Goal: Task Accomplishment & Management: Manage account settings

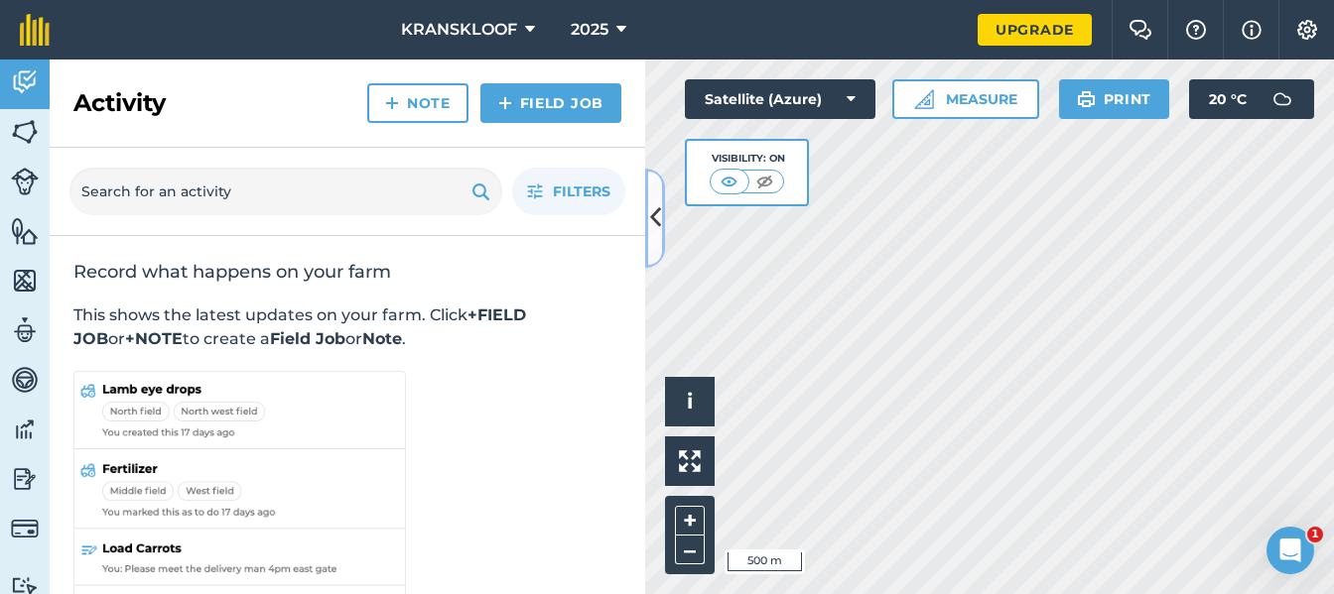
click at [660, 213] on icon at bounding box center [655, 217] width 11 height 35
click at [656, 222] on icon at bounding box center [655, 217] width 11 height 35
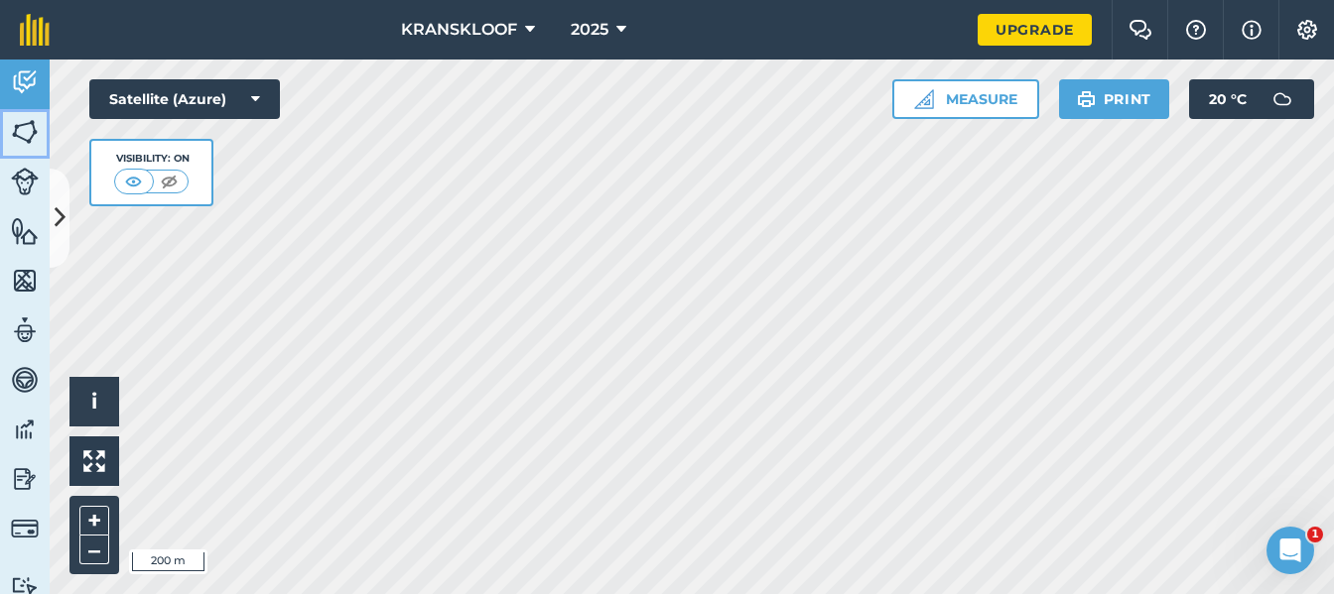
click at [21, 134] on img at bounding box center [25, 132] width 28 height 30
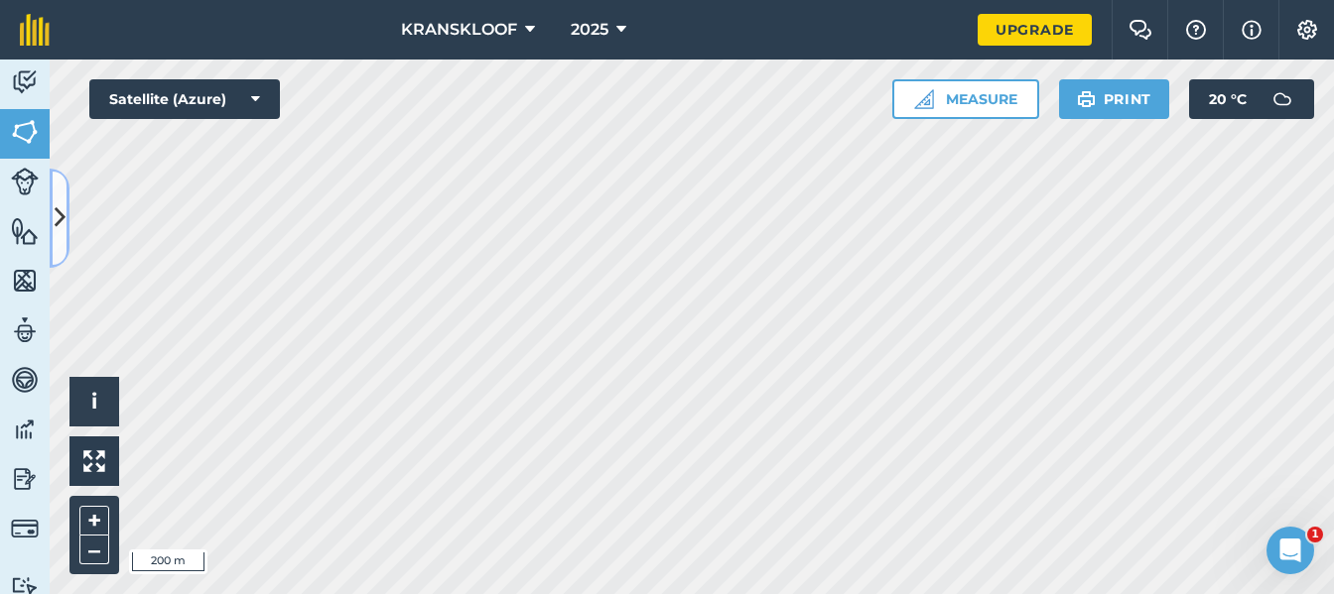
click at [63, 200] on icon at bounding box center [60, 217] width 11 height 35
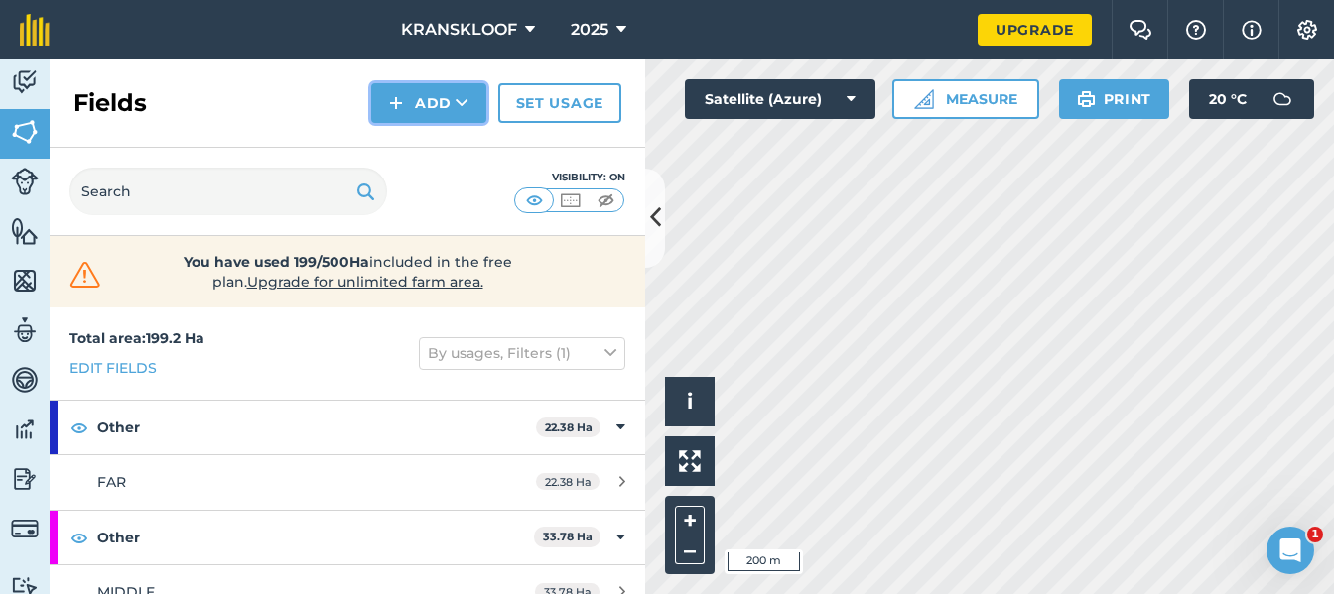
click at [423, 104] on button "Add" at bounding box center [428, 103] width 115 height 40
click at [442, 142] on link "Draw" at bounding box center [428, 148] width 109 height 44
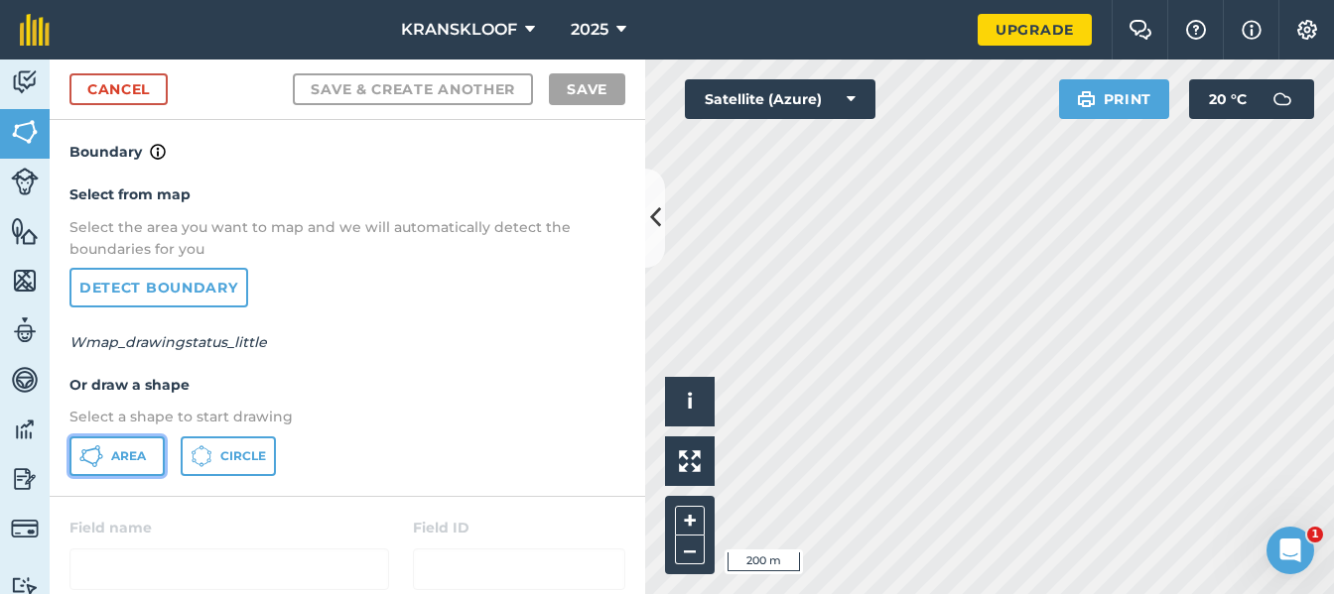
click at [118, 454] on span "Area" at bounding box center [128, 456] width 35 height 16
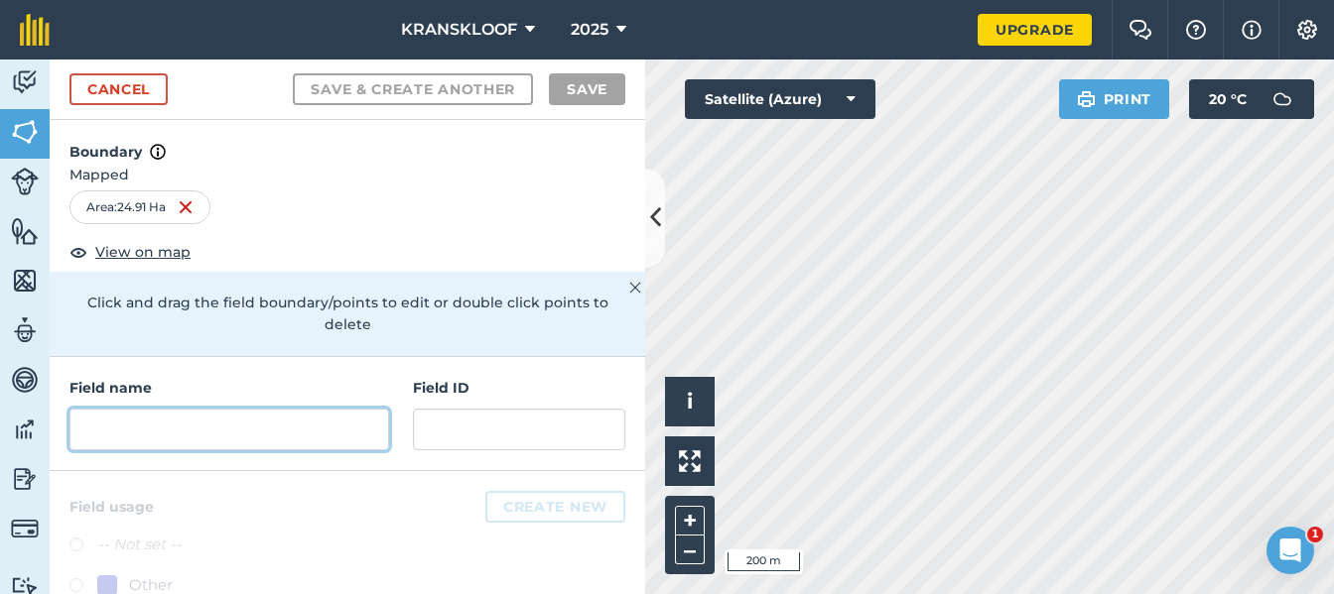
click at [229, 446] on input "text" at bounding box center [229, 430] width 320 height 42
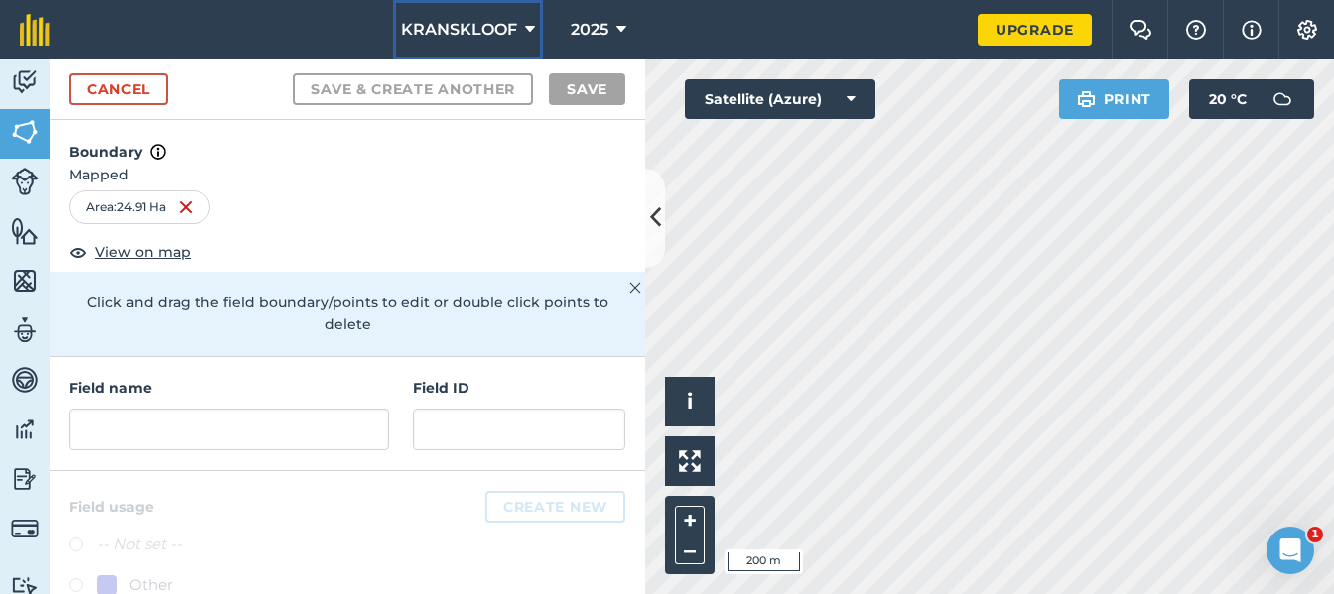
click at [522, 32] on button "KRANSKLOOF" at bounding box center [468, 30] width 150 height 60
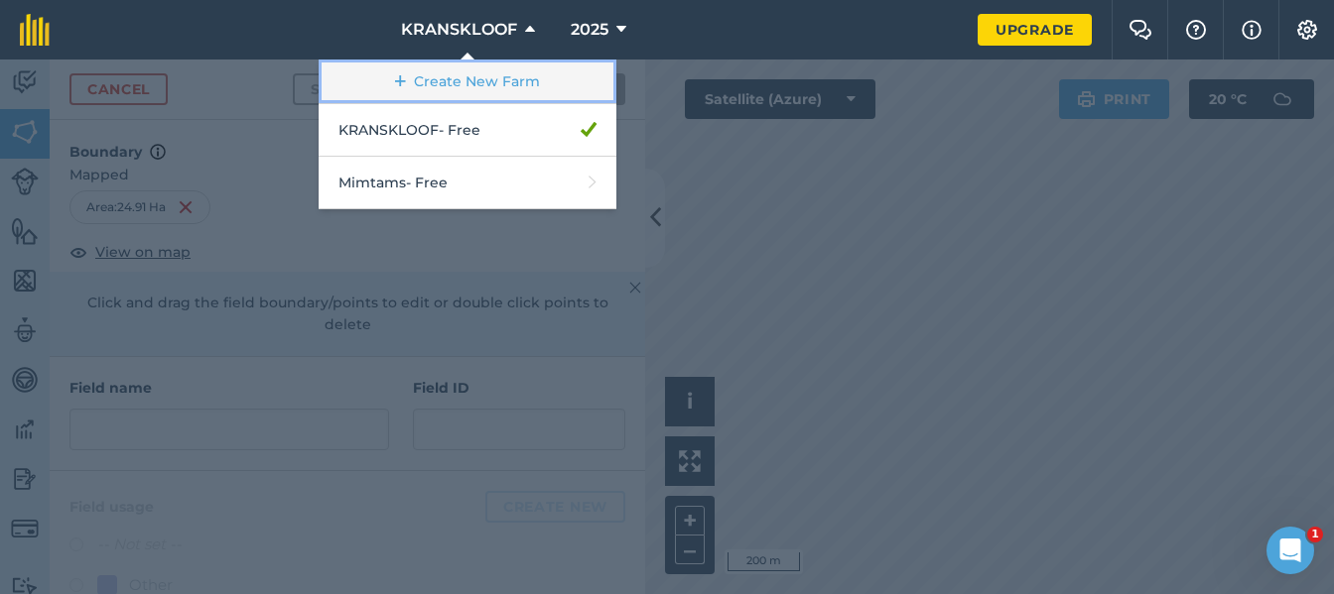
click at [522, 73] on link "Create New Farm" at bounding box center [468, 82] width 298 height 45
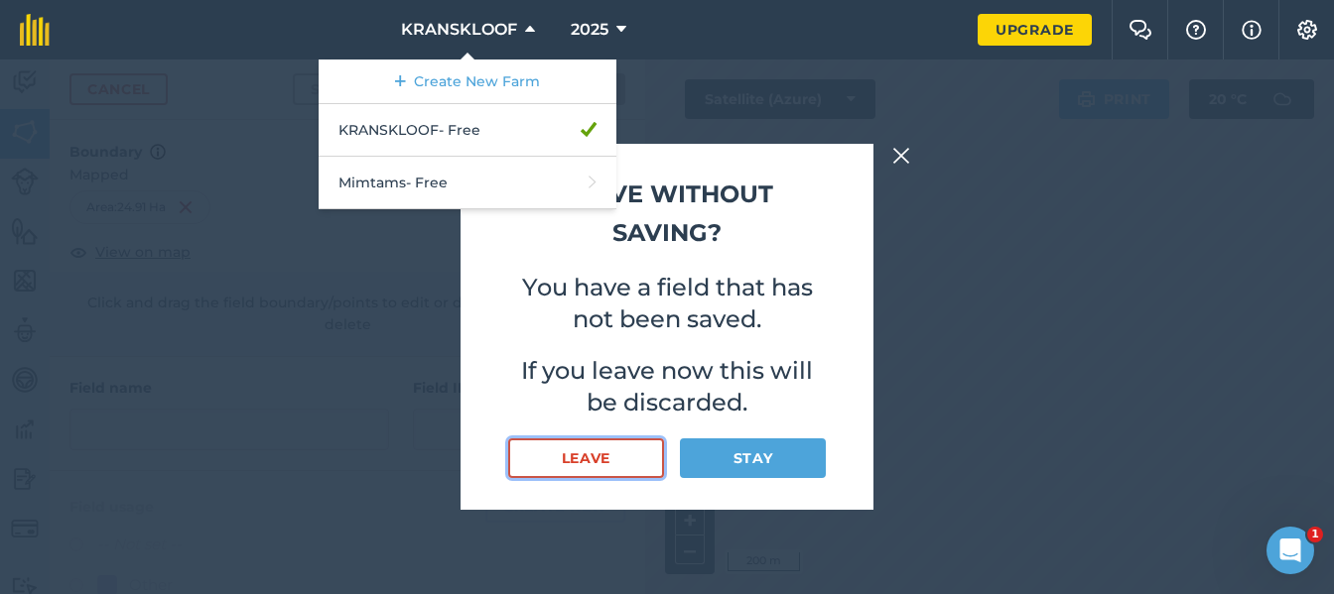
click at [634, 456] on button "Leave" at bounding box center [586, 459] width 156 height 40
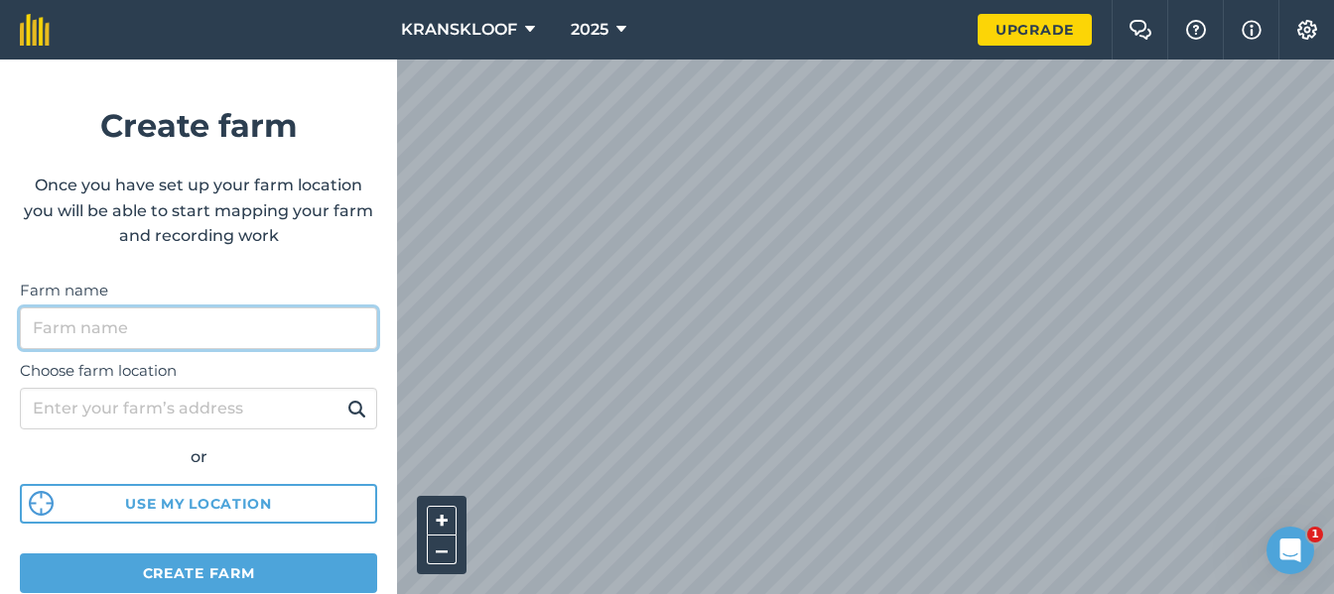
click at [223, 319] on input "Farm name" at bounding box center [198, 329] width 357 height 42
type input "[GEOGRAPHIC_DATA]"
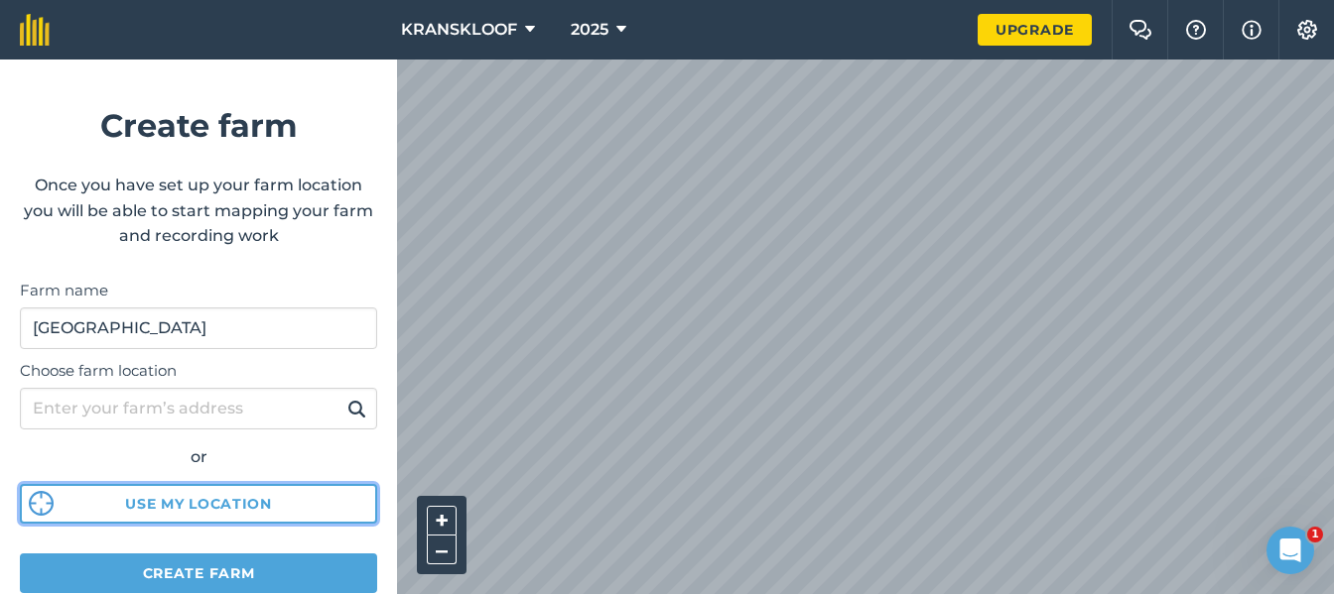
click at [232, 509] on button "Use my location" at bounding box center [198, 504] width 357 height 40
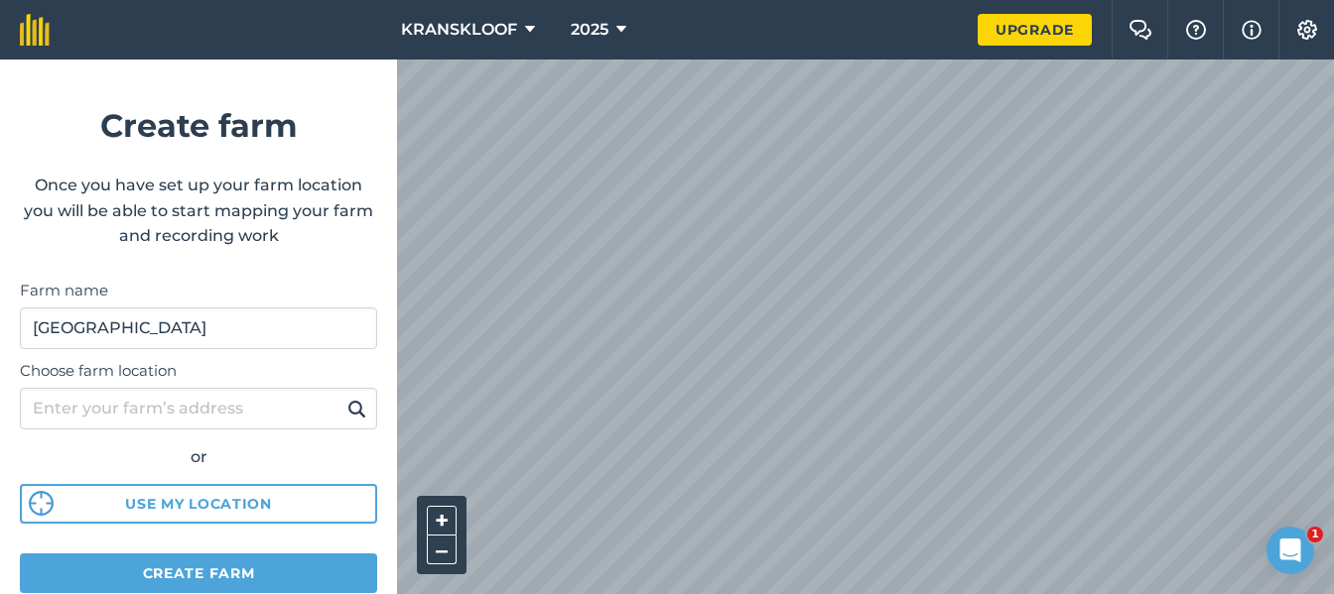
click at [842, 593] on html "KRANSKLOOF 2025 Upgrade Farm Chat Help Info Settings Create farm Once you have …" at bounding box center [667, 297] width 1334 height 594
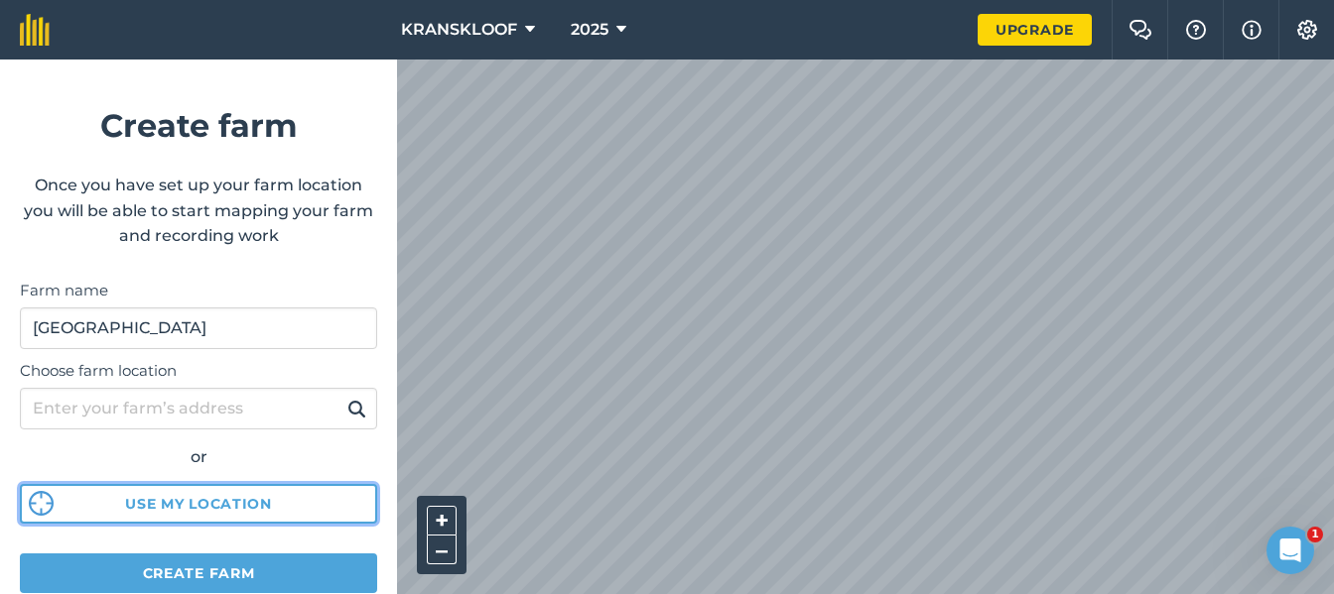
click at [193, 505] on button "Use my location" at bounding box center [198, 504] width 357 height 40
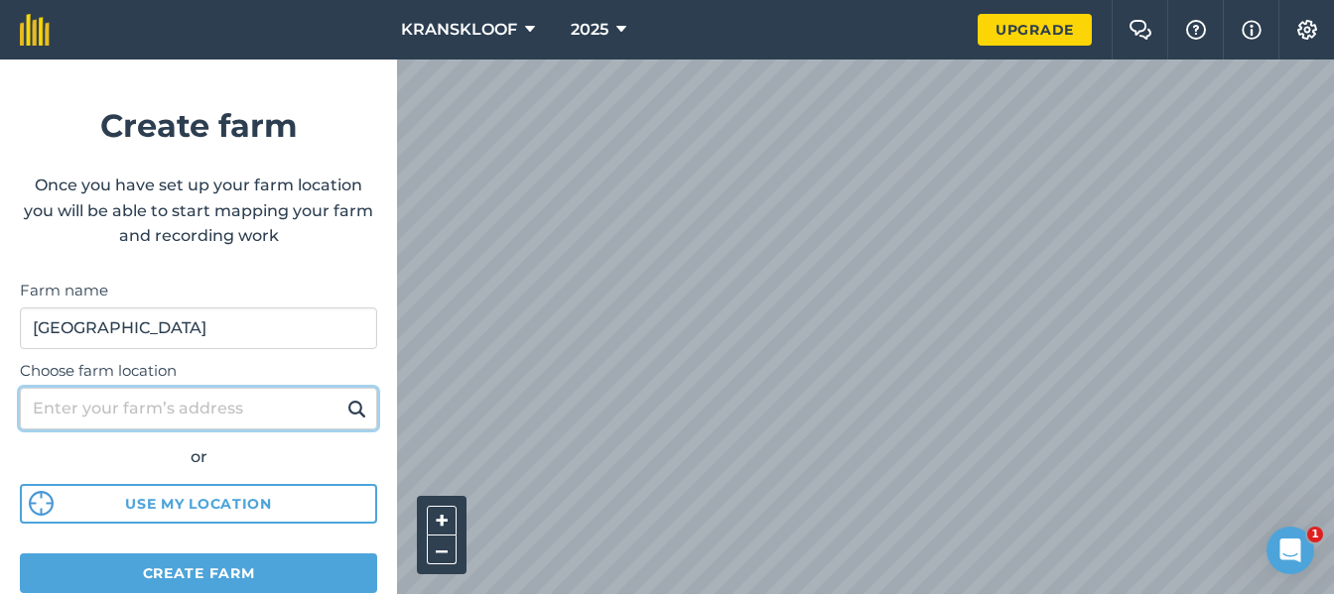
click at [232, 410] on input "Choose farm location" at bounding box center [198, 409] width 357 height 42
type input "Ladysmith"
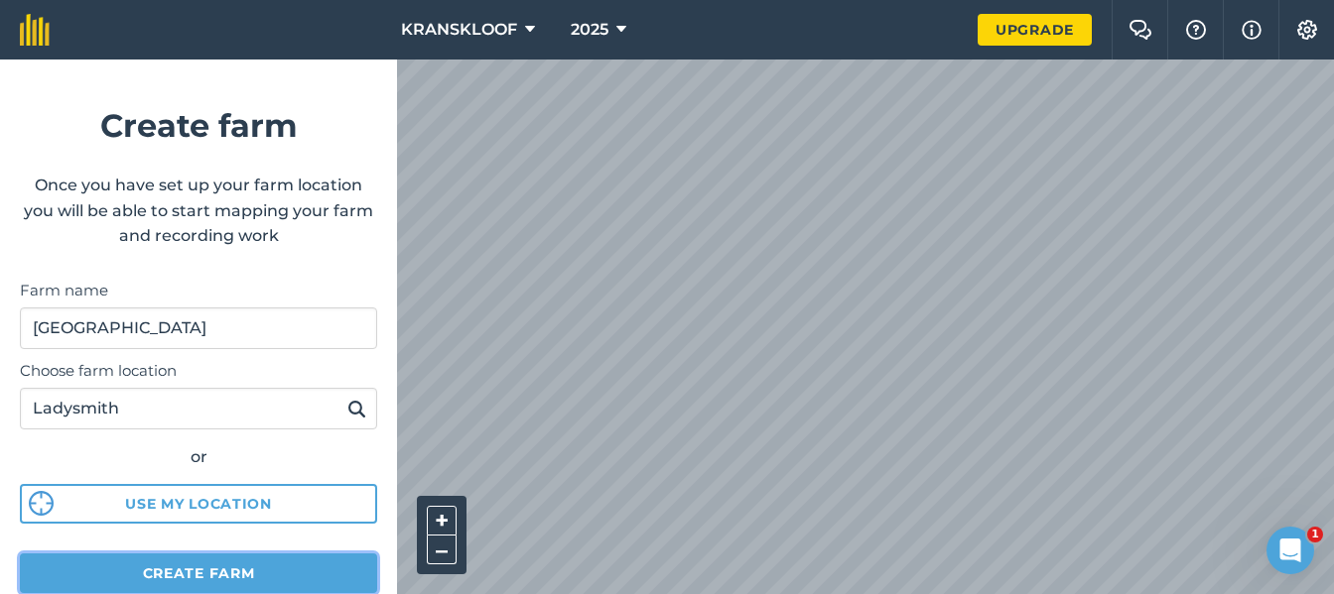
click at [278, 569] on button "Create farm" at bounding box center [198, 574] width 357 height 40
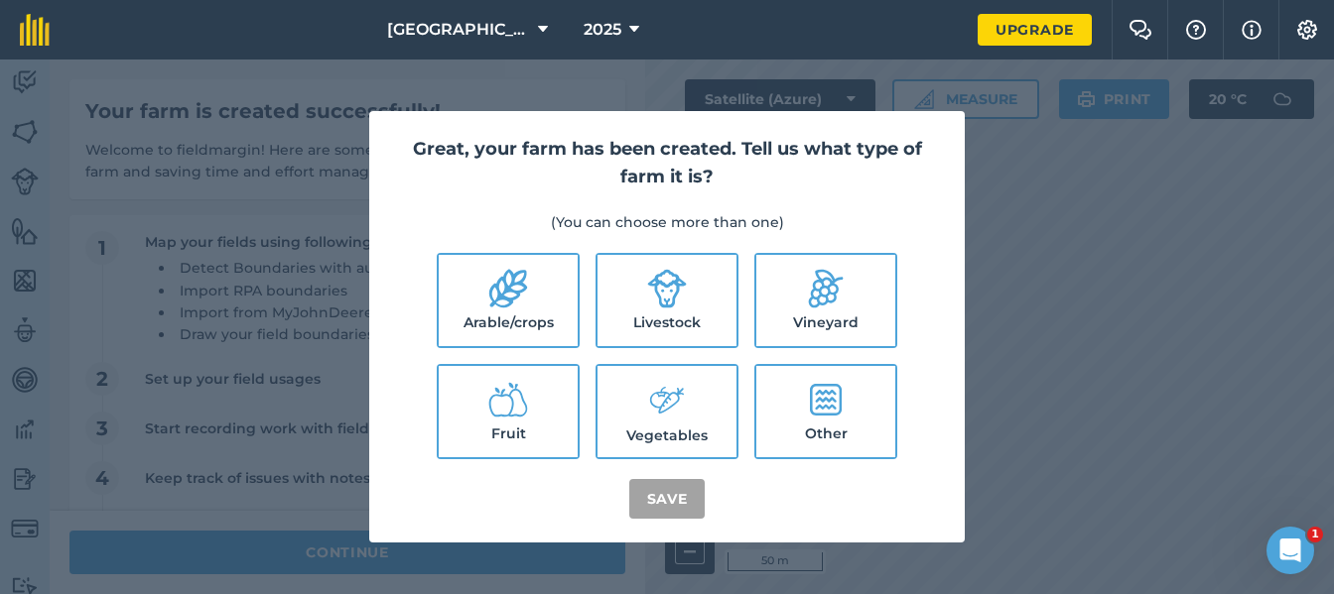
click at [522, 286] on icon at bounding box center [508, 289] width 38 height 39
checkbox input "true"
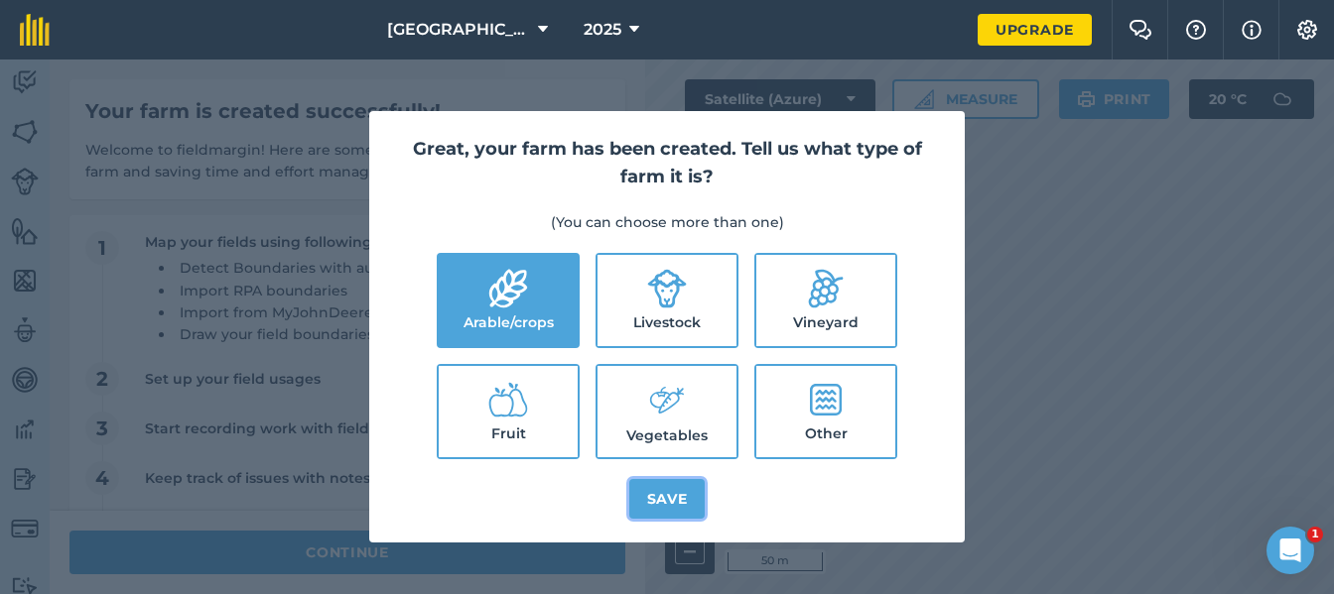
click at [662, 502] on button "Save" at bounding box center [667, 499] width 76 height 40
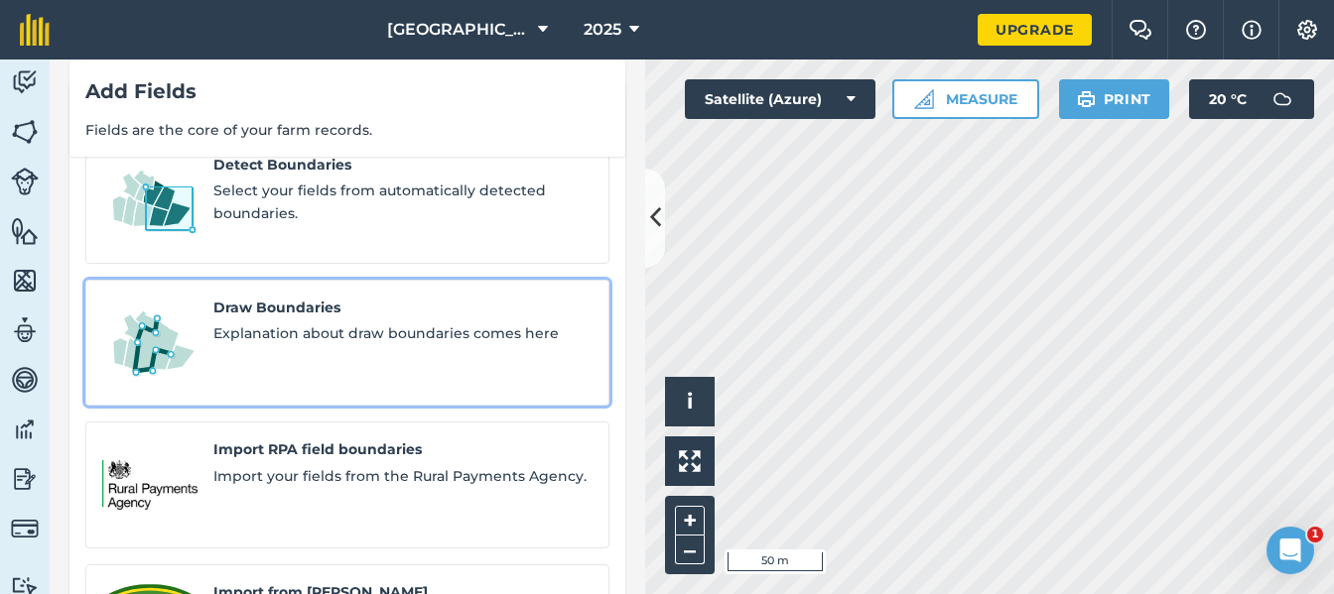
scroll to position [273, 0]
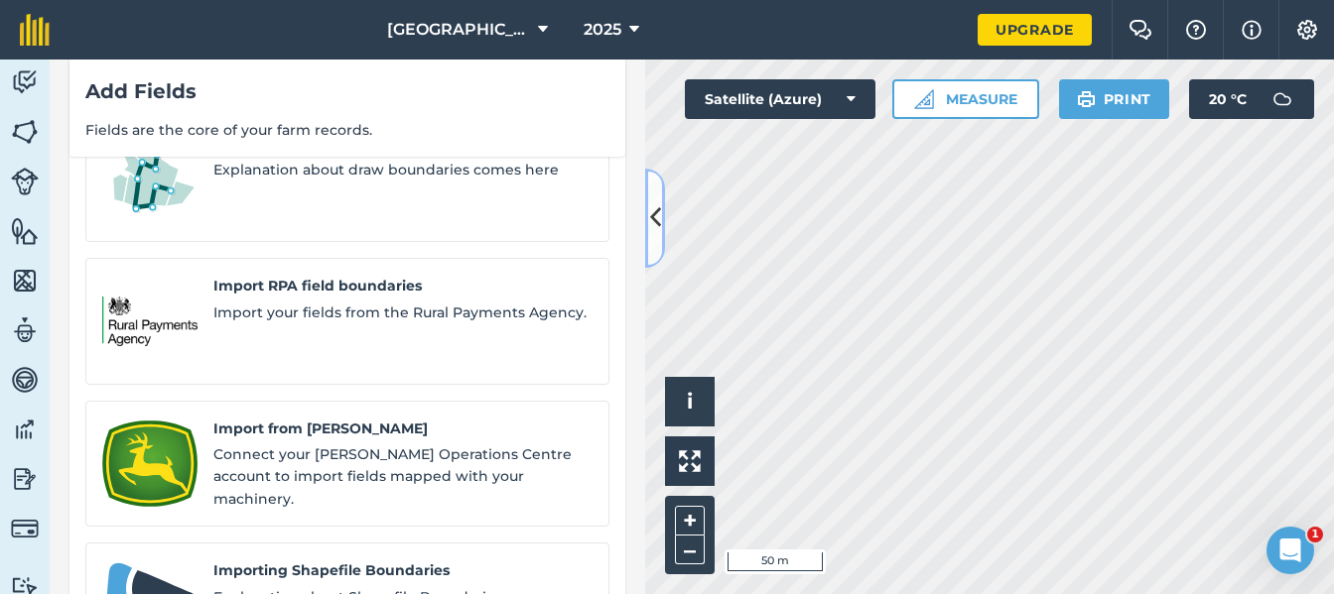
click at [655, 215] on icon at bounding box center [655, 217] width 11 height 35
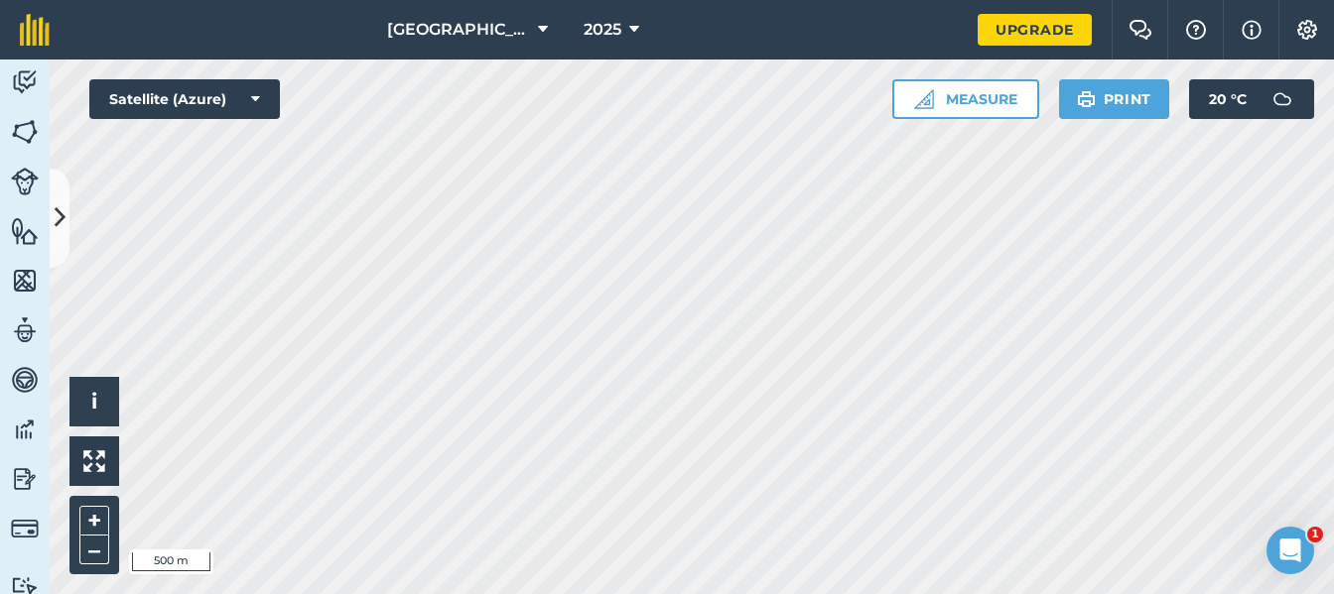
click at [544, 593] on html "Middledale 2025 Upgrade Farm Chat Help Info Settings Map printing is not availa…" at bounding box center [667, 297] width 1334 height 594
click at [24, 130] on img at bounding box center [25, 132] width 28 height 30
click at [61, 218] on icon at bounding box center [60, 217] width 11 height 35
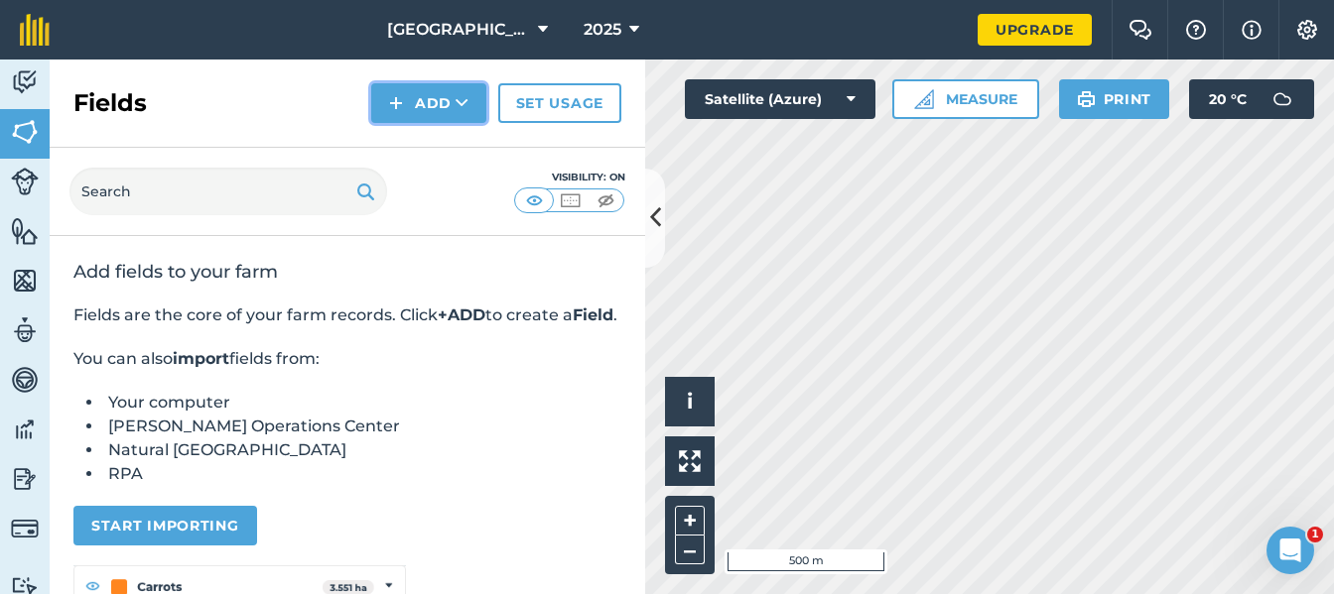
click at [388, 93] on button "Add" at bounding box center [428, 103] width 115 height 40
click at [415, 155] on link "Draw" at bounding box center [428, 148] width 109 height 44
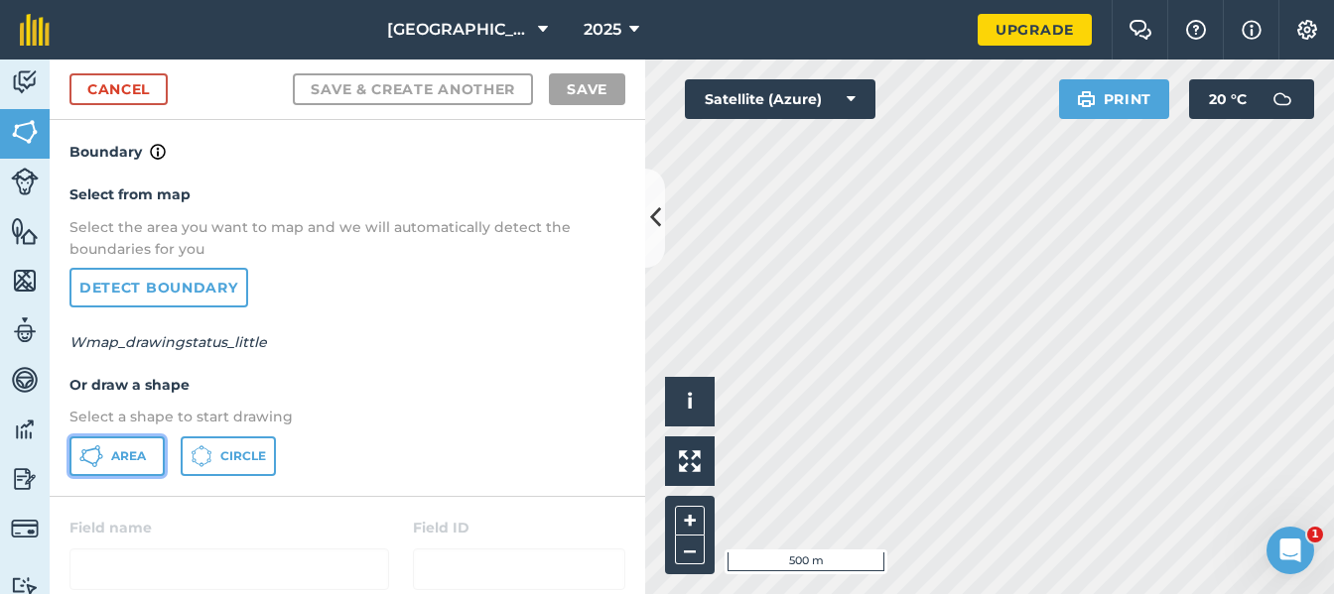
click at [135, 457] on span "Area" at bounding box center [128, 456] width 35 height 16
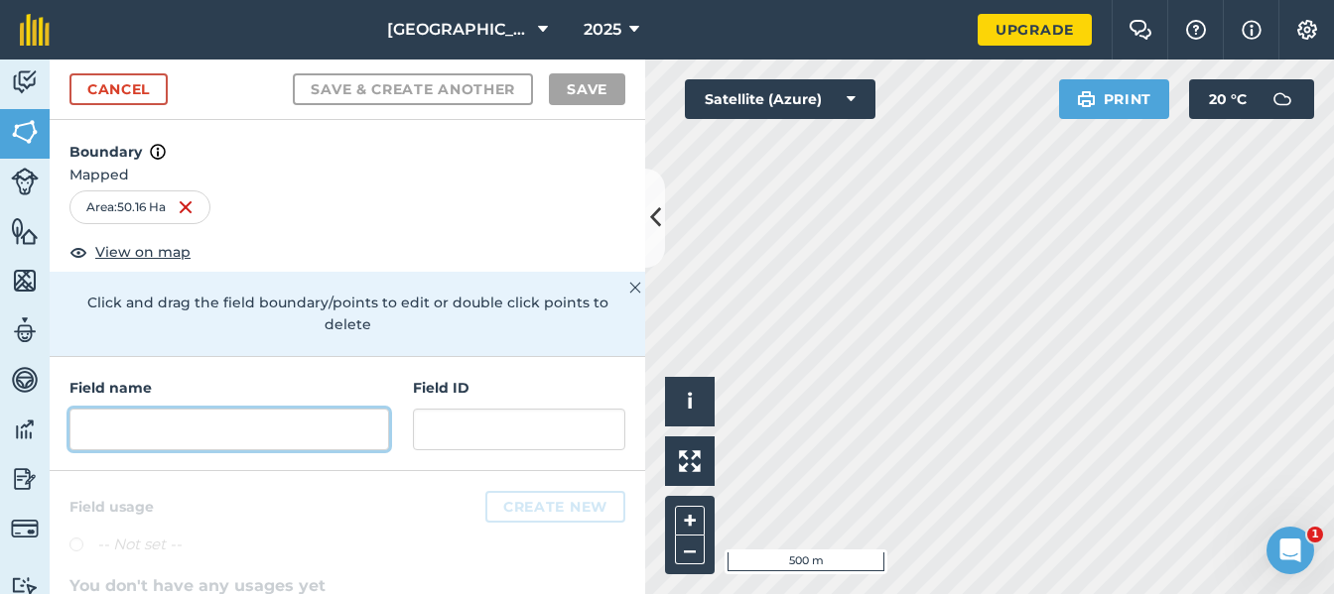
click at [226, 432] on input "text" at bounding box center [229, 430] width 320 height 42
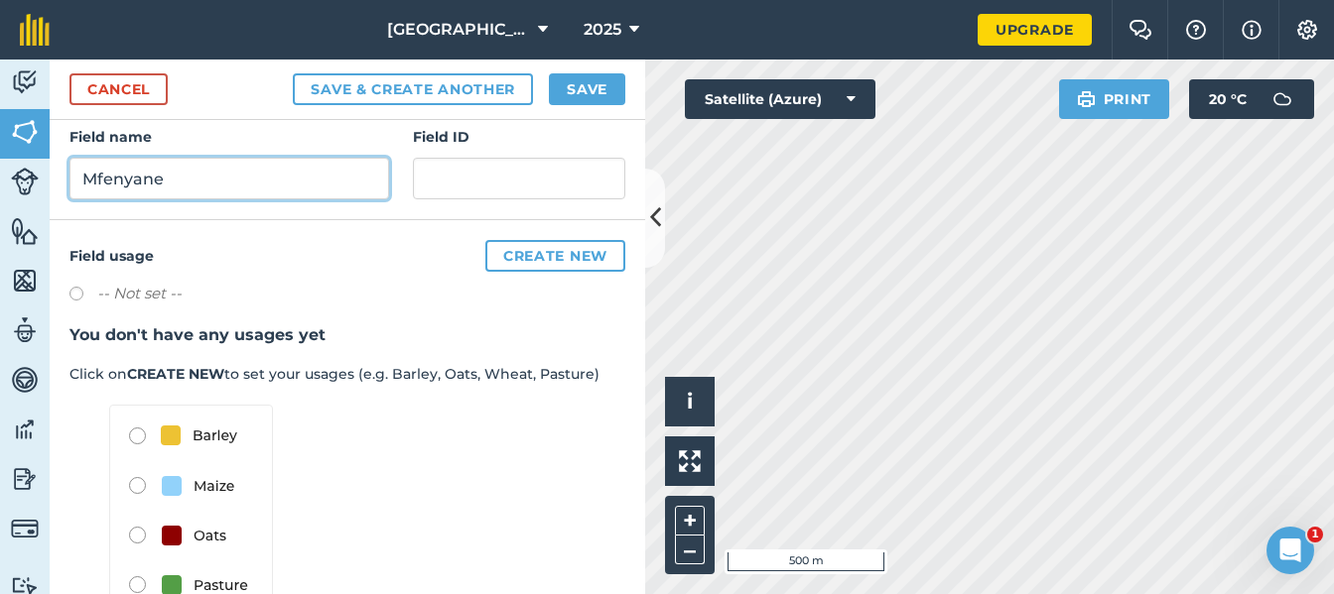
scroll to position [298, 0]
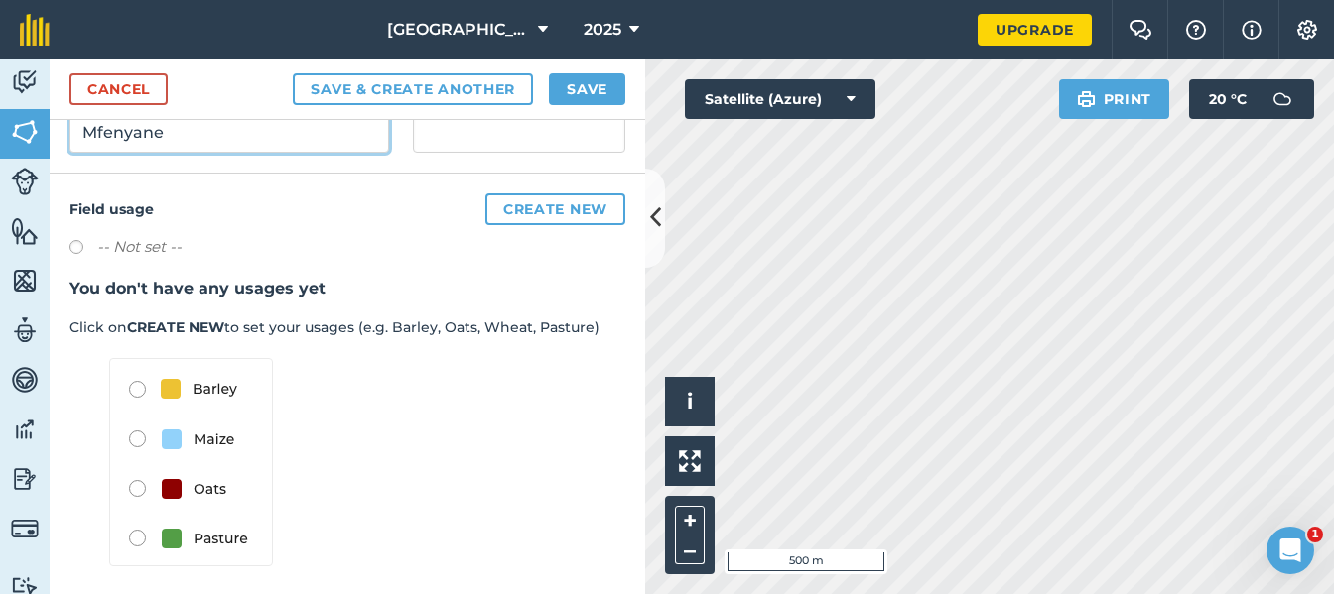
type input "Mfenyane"
click at [136, 441] on img at bounding box center [191, 462] width 164 height 208
click at [136, 437] on img at bounding box center [191, 462] width 164 height 208
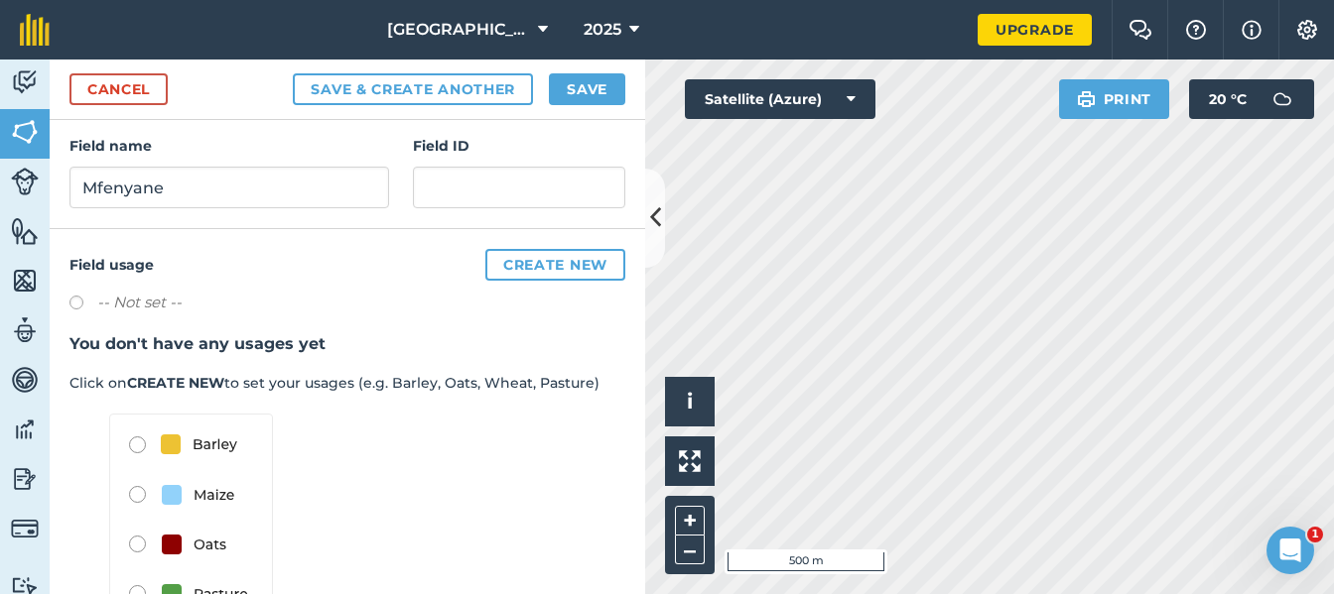
scroll to position [207, 0]
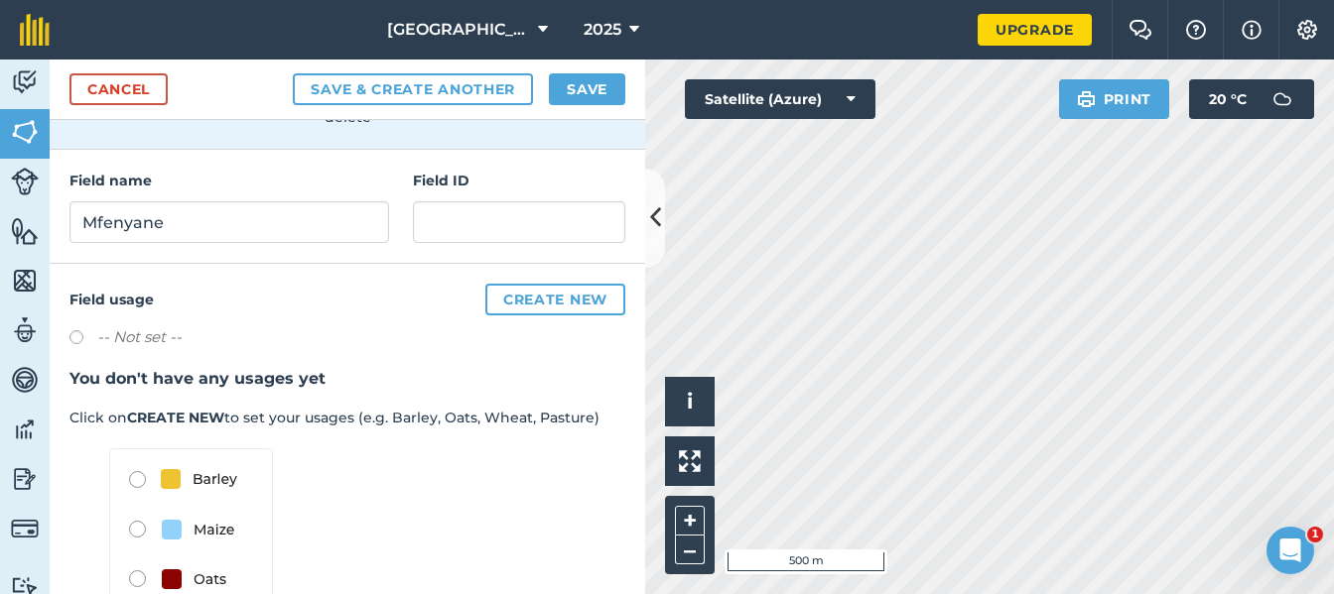
click at [78, 340] on label at bounding box center [83, 340] width 28 height 20
radio input "true"
click at [83, 335] on label at bounding box center [83, 340] width 28 height 20
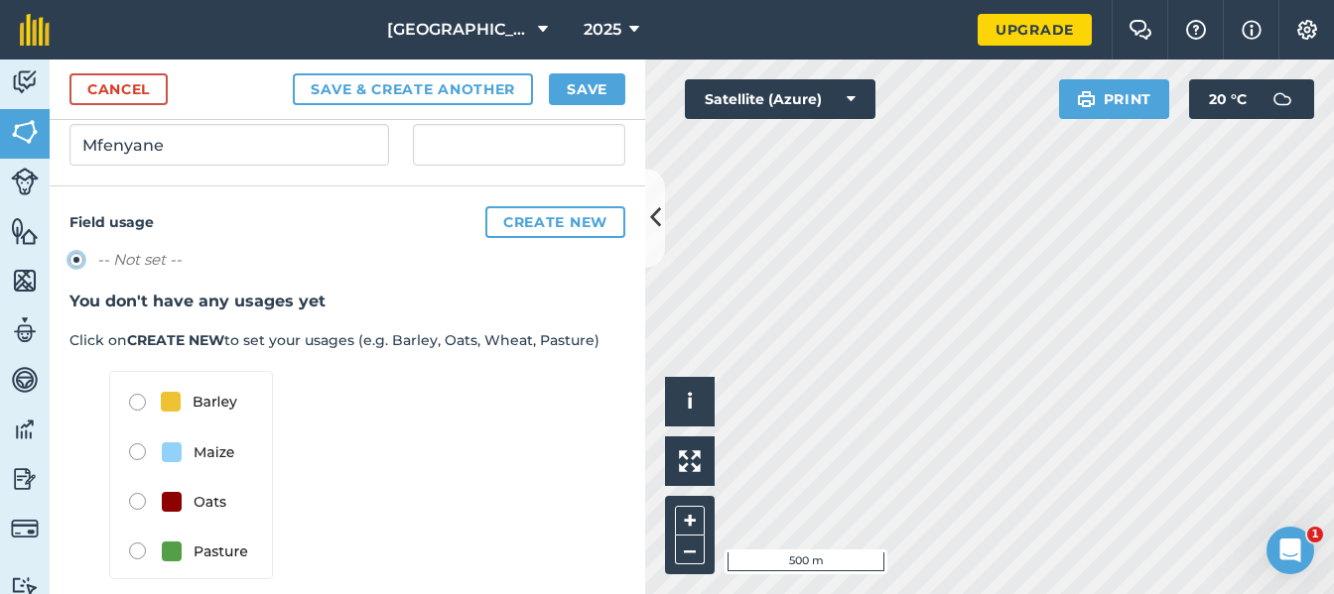
scroll to position [307, 0]
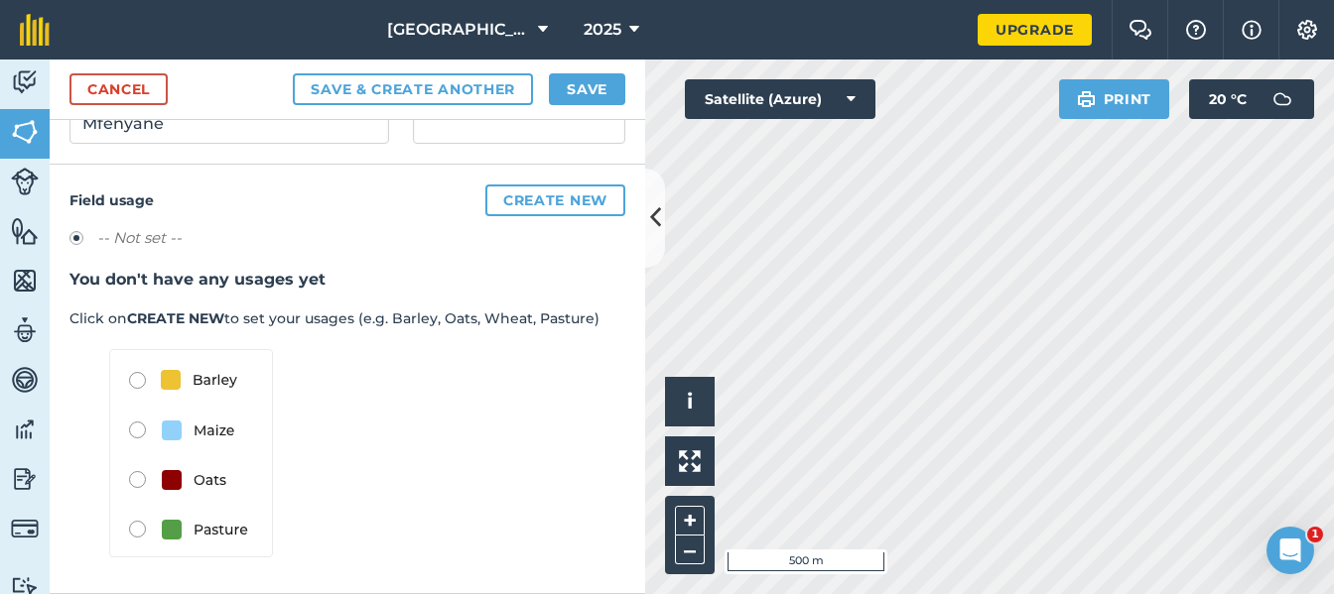
click at [142, 428] on img at bounding box center [191, 453] width 164 height 208
click at [140, 432] on img at bounding box center [191, 453] width 164 height 208
click at [571, 196] on button "Create new" at bounding box center [555, 201] width 140 height 32
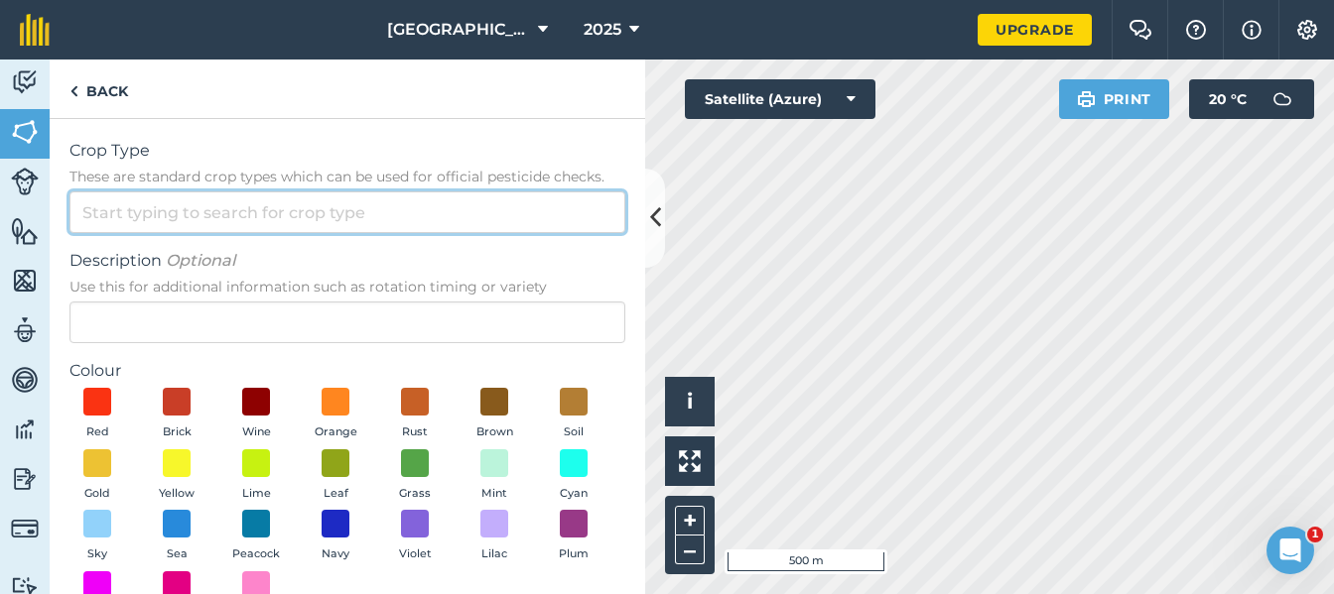
click at [182, 206] on input "Crop Type These are standard crop types which can be used for official pesticid…" at bounding box center [347, 213] width 556 height 42
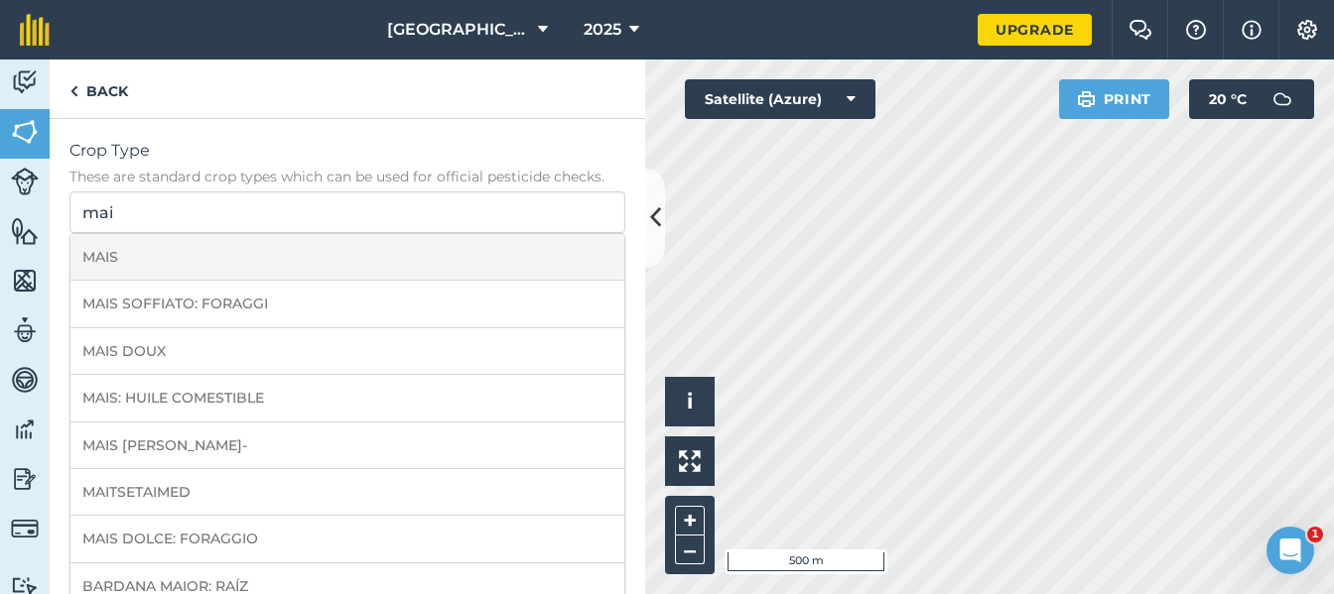
click at [153, 254] on li "MAIS" at bounding box center [347, 257] width 554 height 47
type input "MAIS"
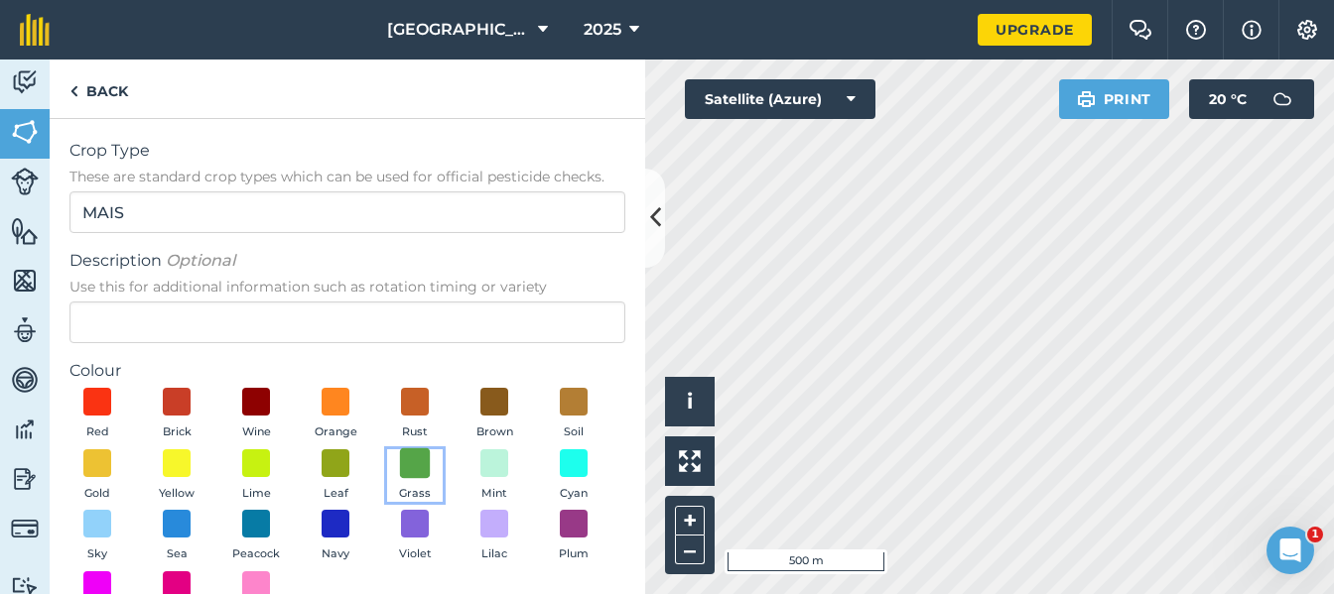
click at [431, 468] on span at bounding box center [415, 463] width 31 height 31
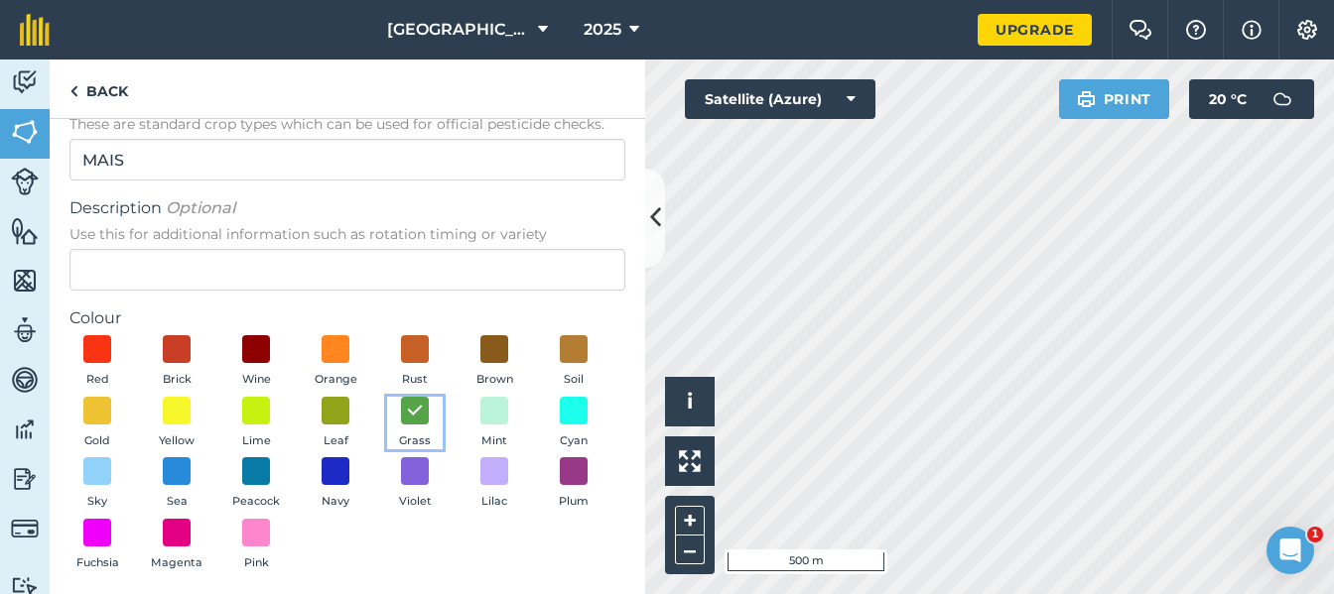
scroll to position [99, 0]
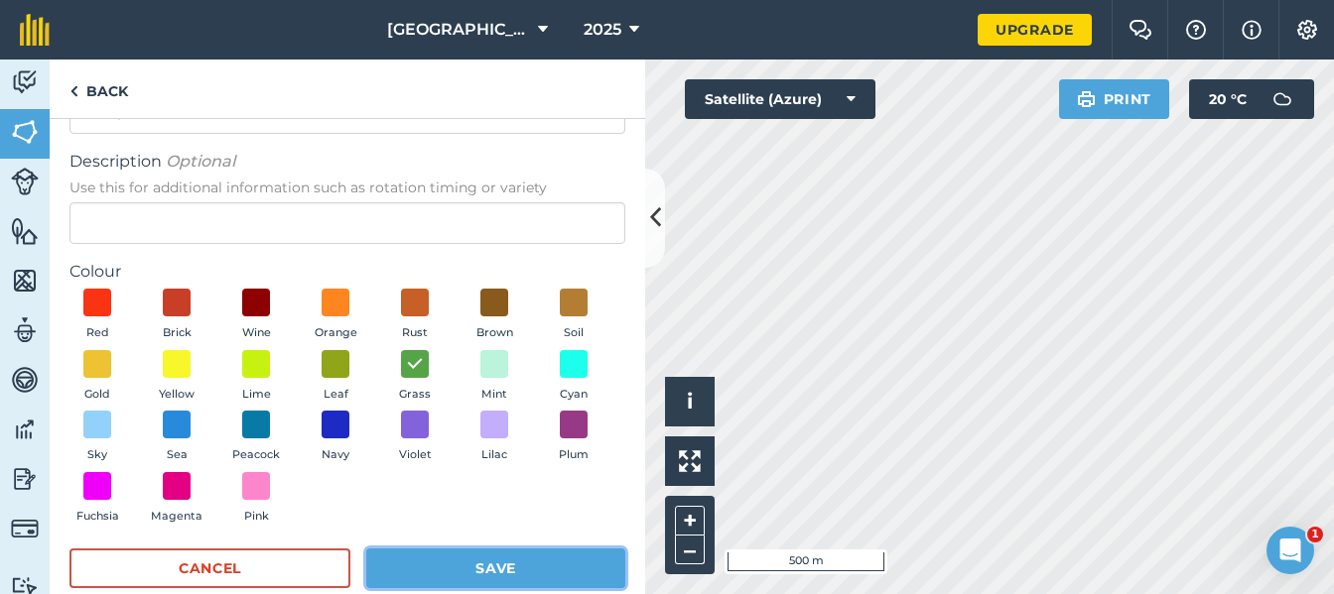
click at [507, 576] on button "Save" at bounding box center [495, 569] width 259 height 40
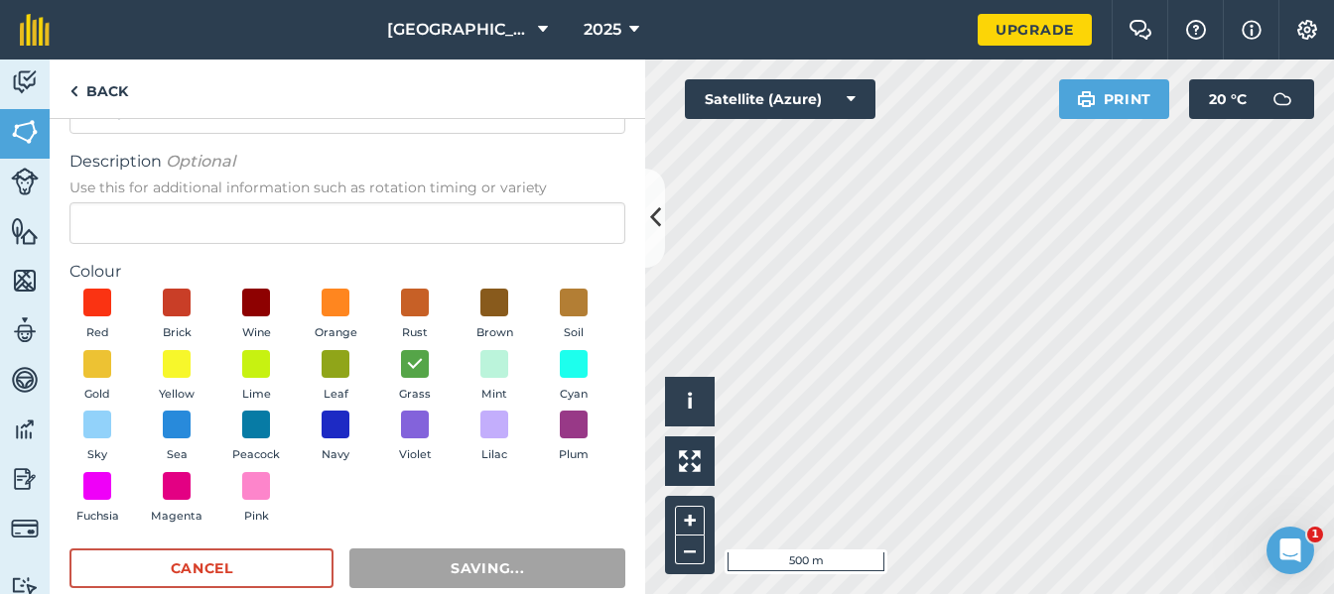
radio input "false"
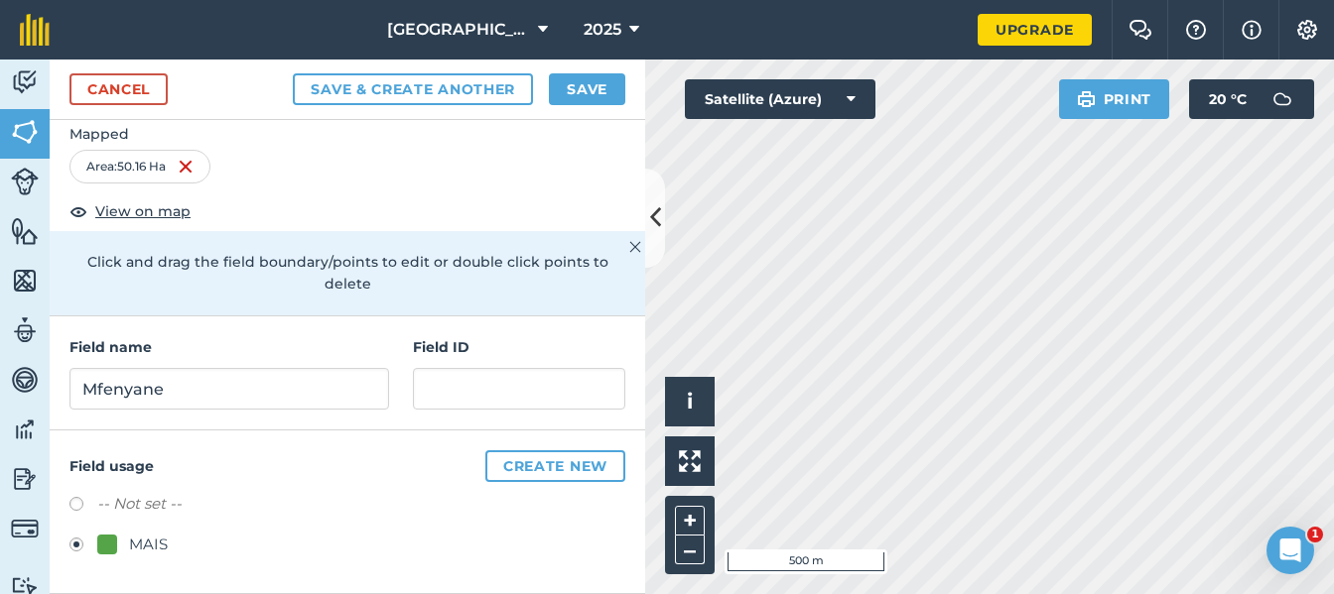
scroll to position [41, 0]
click at [593, 83] on button "Save" at bounding box center [587, 89] width 76 height 32
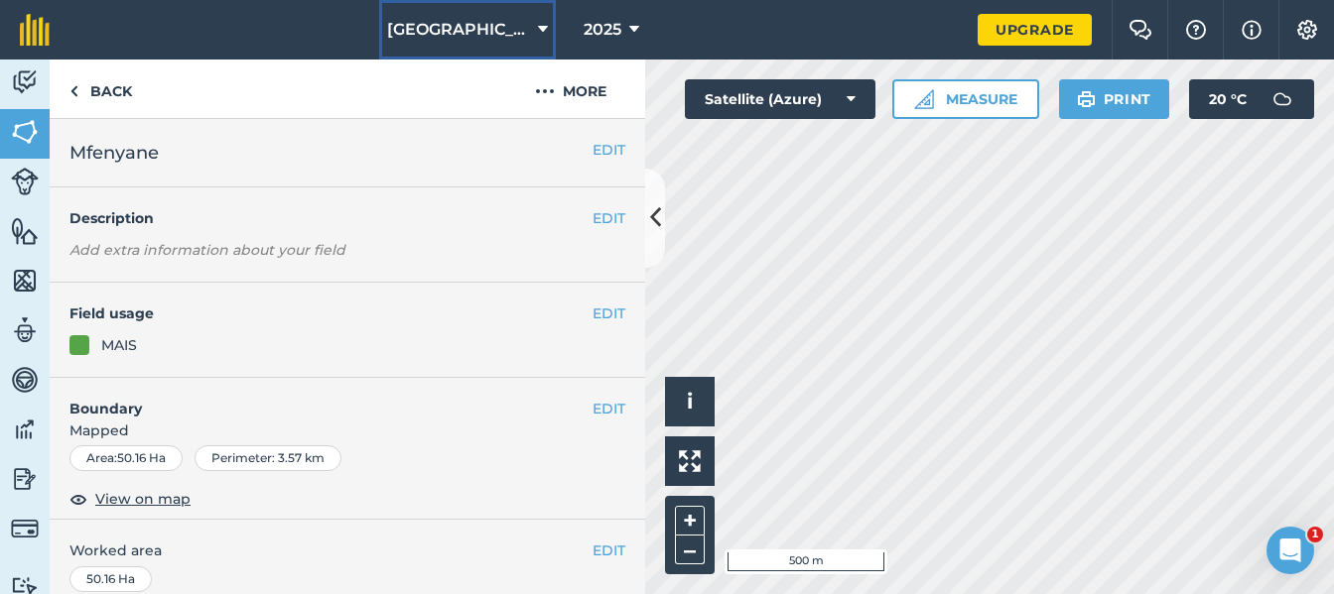
click at [494, 19] on span "[GEOGRAPHIC_DATA]" at bounding box center [458, 30] width 143 height 24
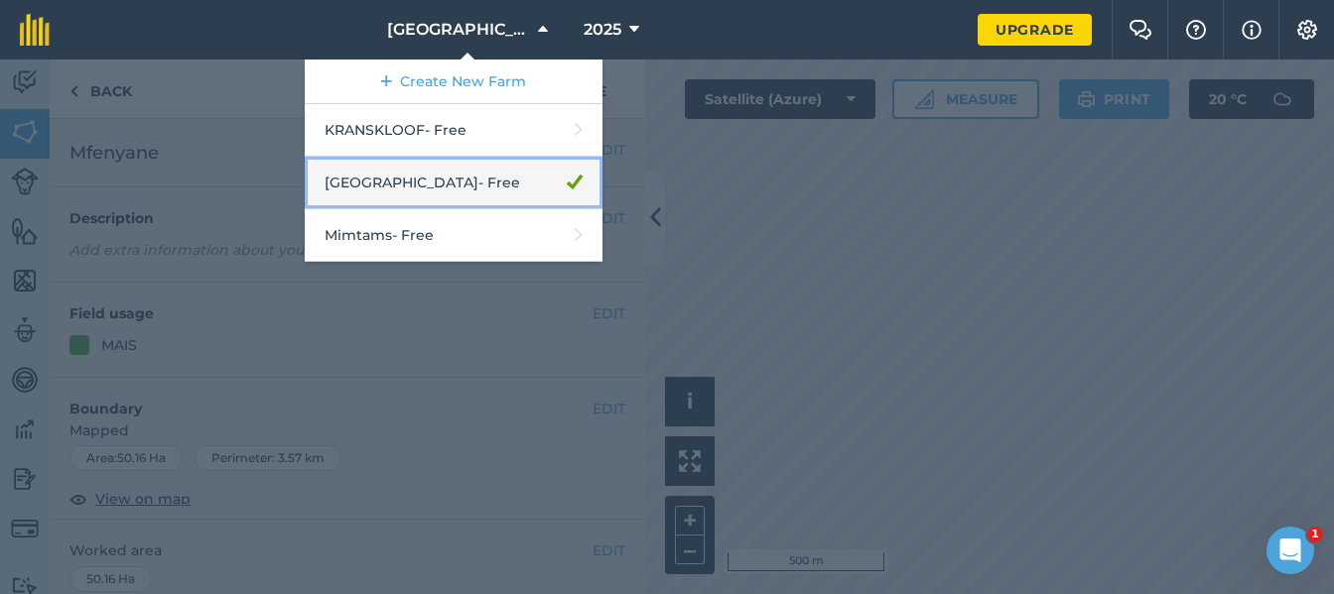
click at [471, 178] on link "[GEOGRAPHIC_DATA] - Free" at bounding box center [454, 183] width 298 height 53
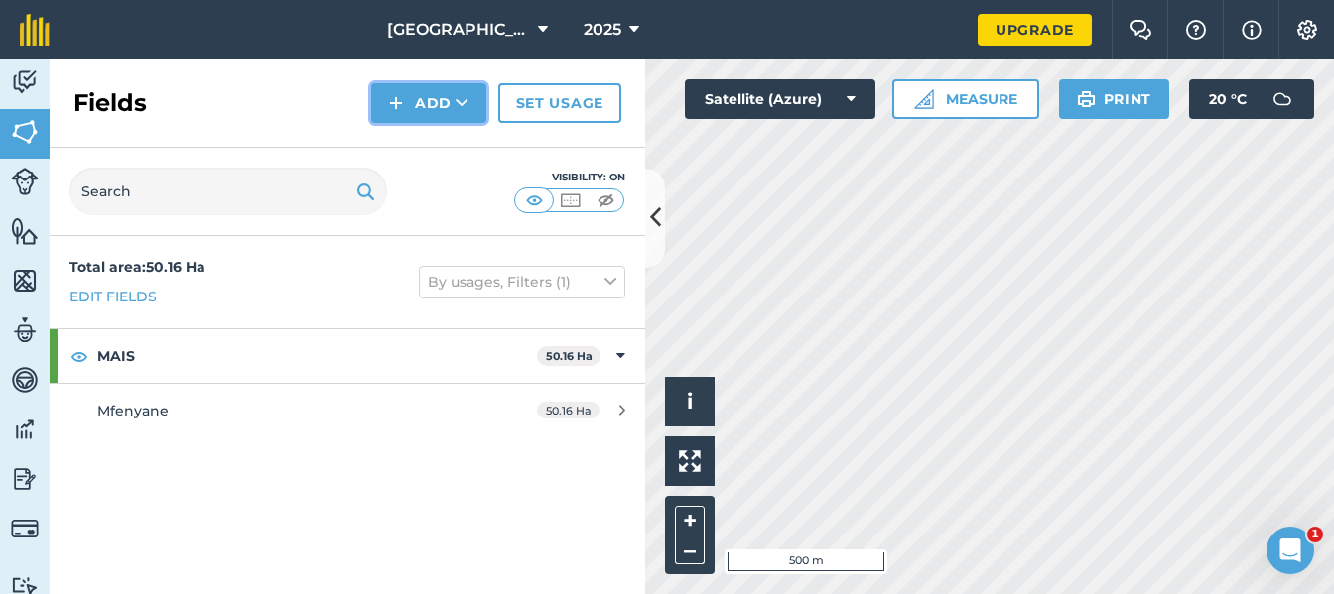
click at [416, 99] on button "Add" at bounding box center [428, 103] width 115 height 40
click at [399, 146] on link "Draw" at bounding box center [428, 148] width 109 height 44
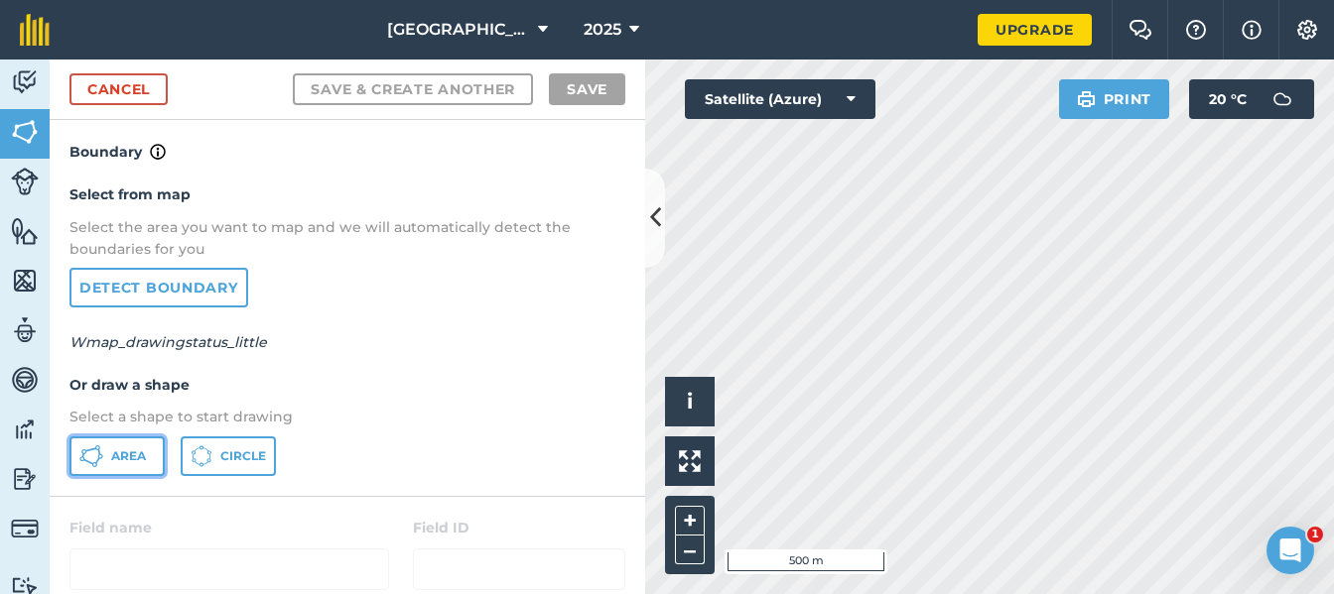
click at [117, 454] on span "Area" at bounding box center [128, 456] width 35 height 16
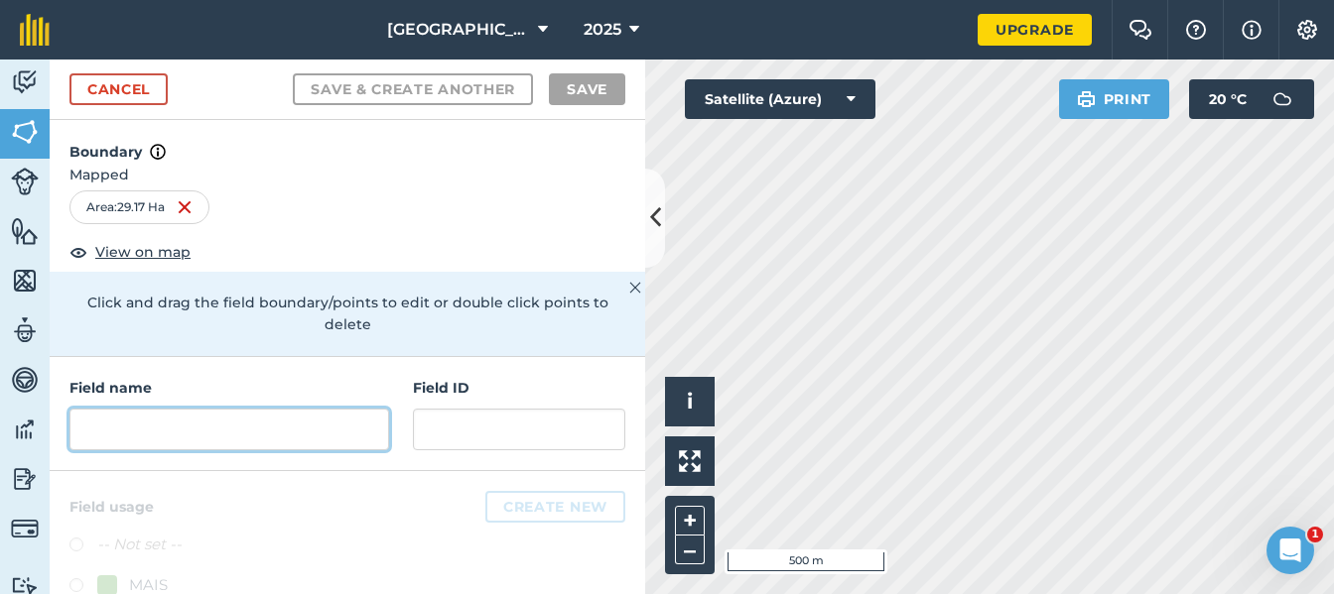
click at [178, 427] on input "text" at bounding box center [229, 430] width 320 height 42
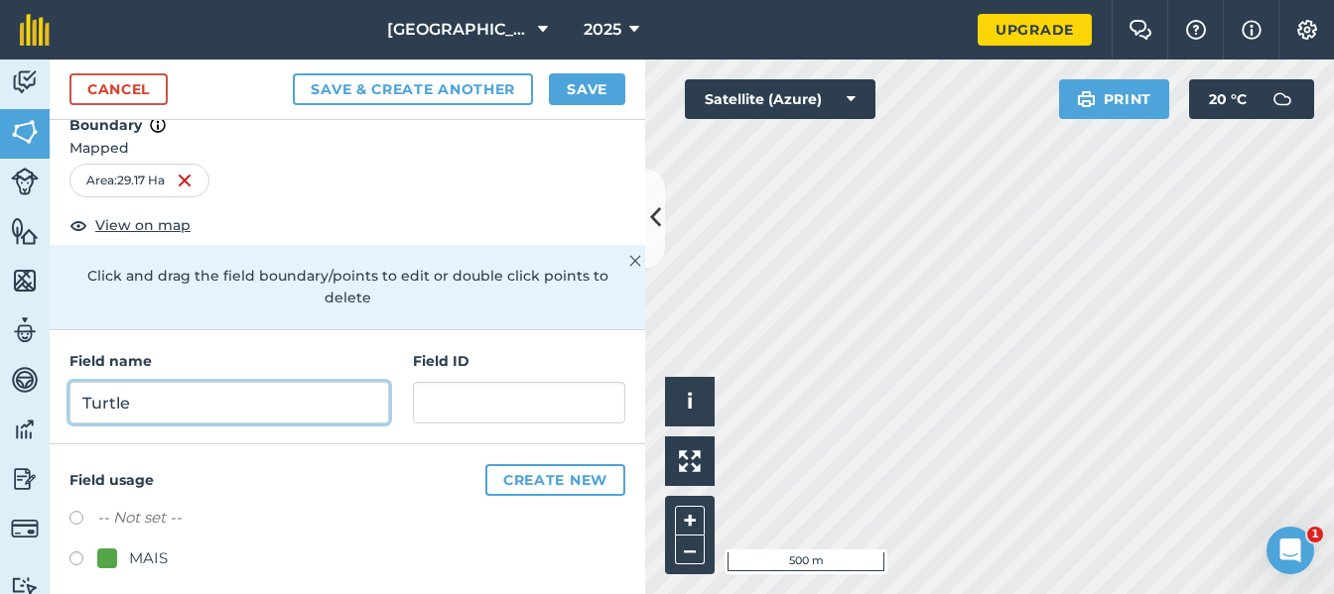
scroll to position [41, 0]
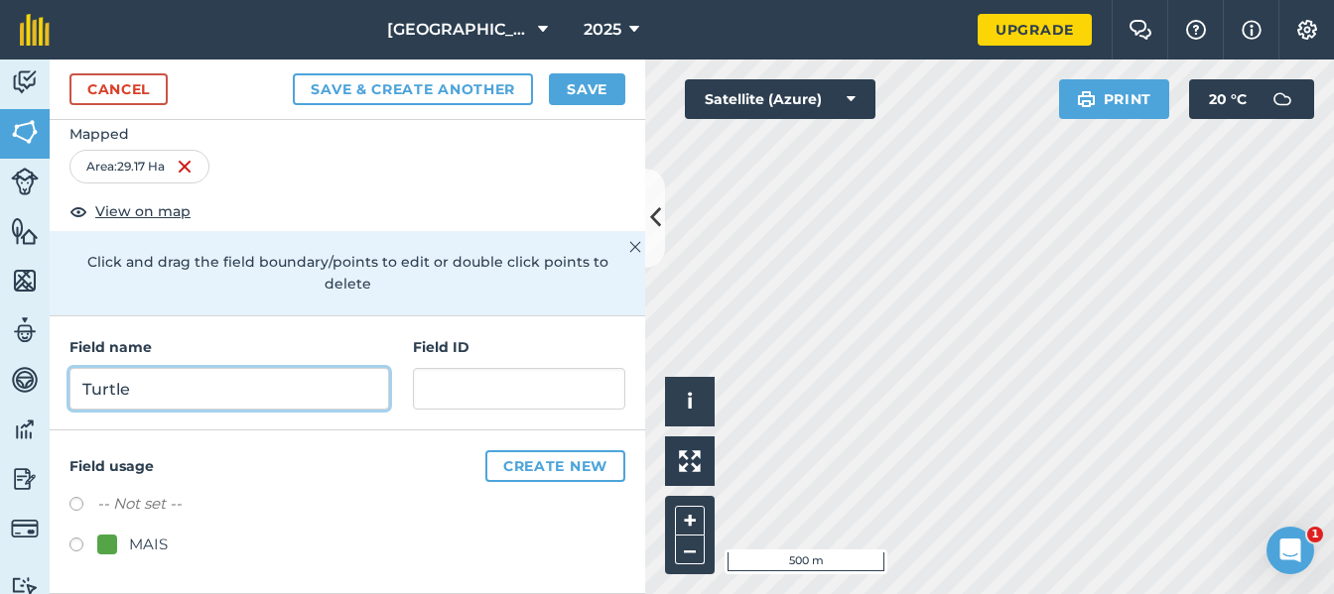
type input "Turtle"
click at [74, 543] on label at bounding box center [83, 548] width 28 height 20
radio input "true"
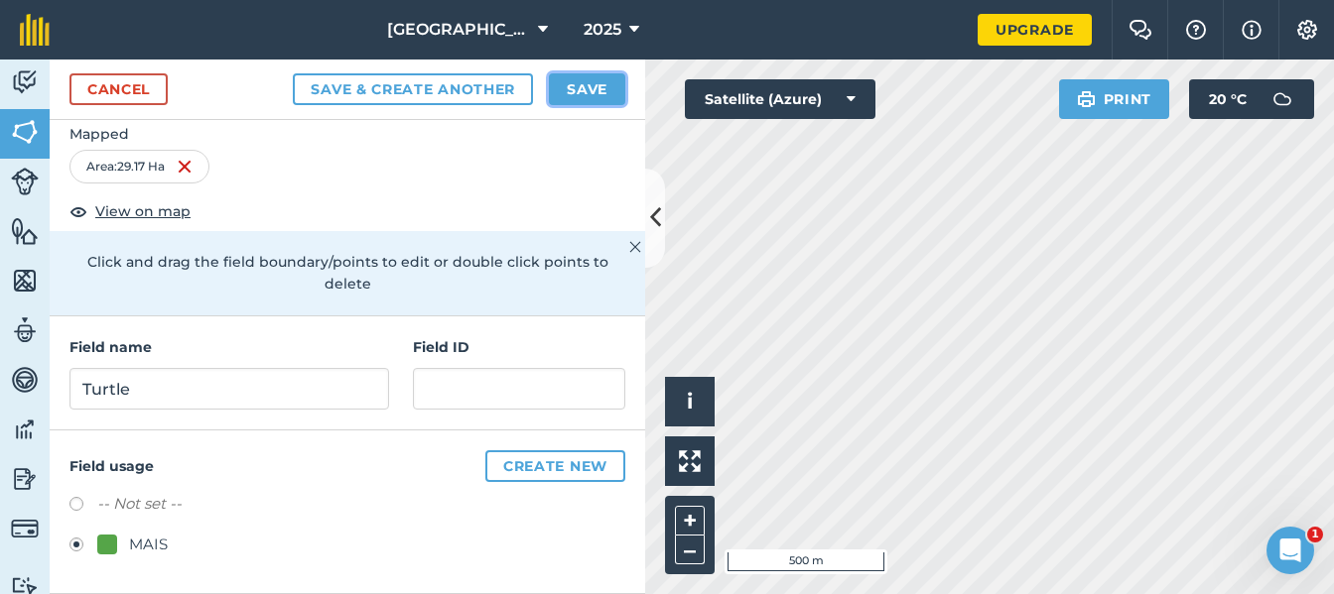
click at [580, 85] on button "Save" at bounding box center [587, 89] width 76 height 32
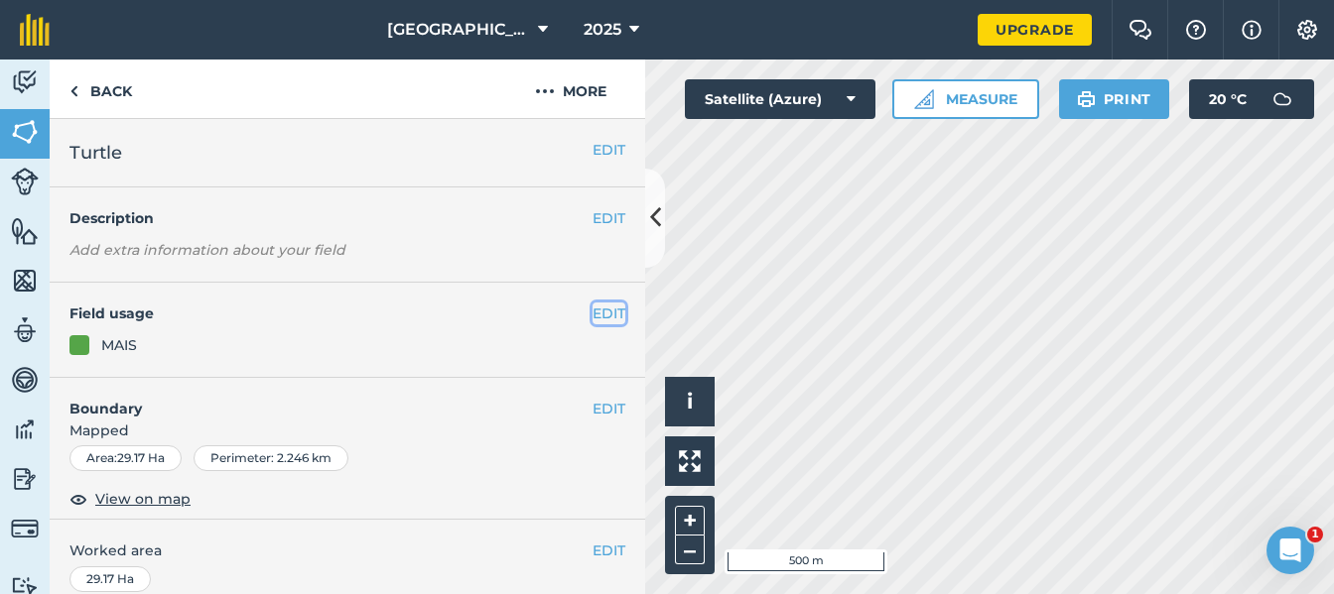
click at [592, 308] on button "EDIT" at bounding box center [608, 314] width 33 height 22
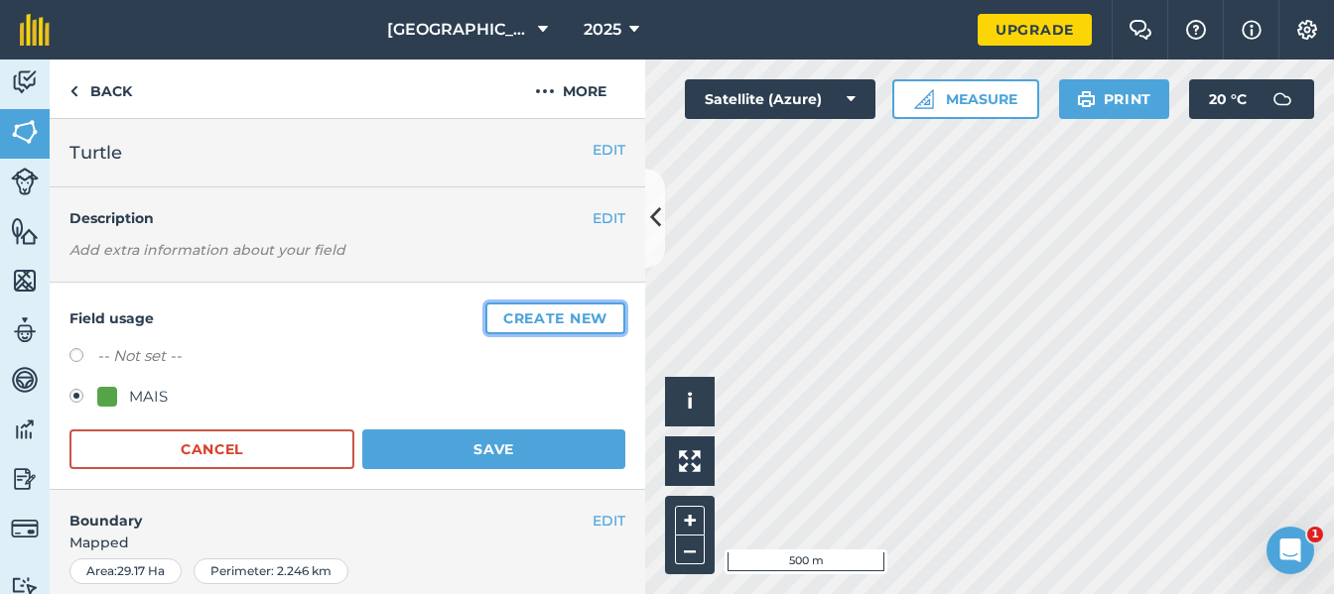
click at [487, 321] on button "Create new" at bounding box center [555, 319] width 140 height 32
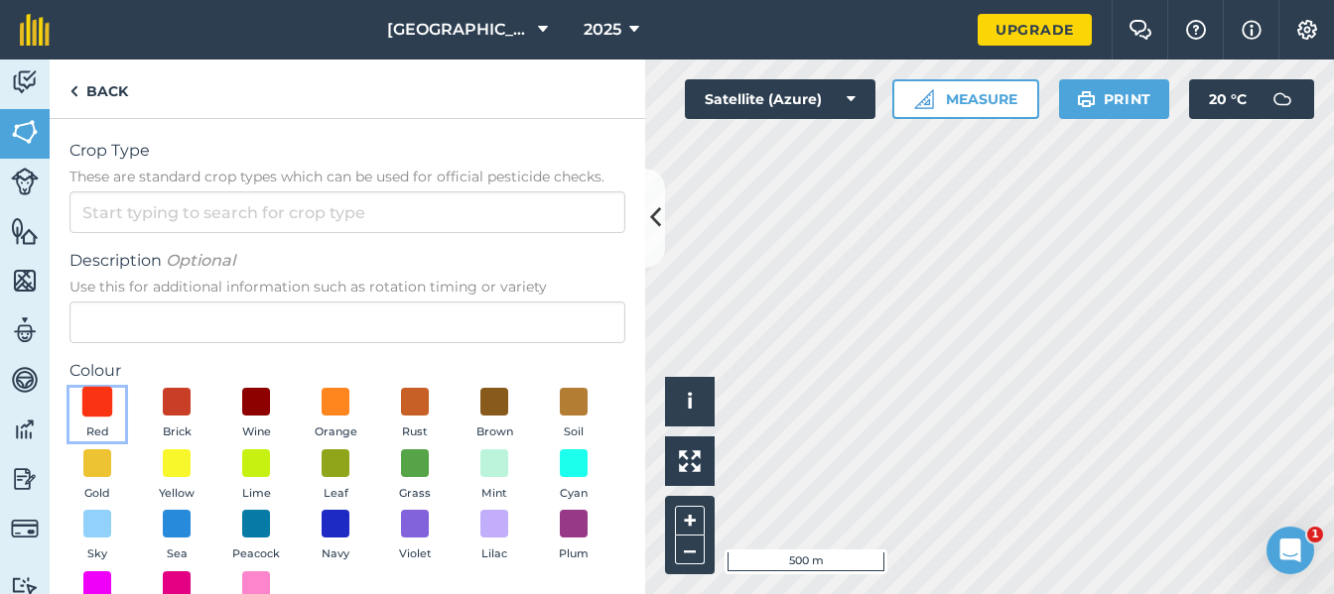
click at [95, 400] on span at bounding box center [97, 402] width 31 height 31
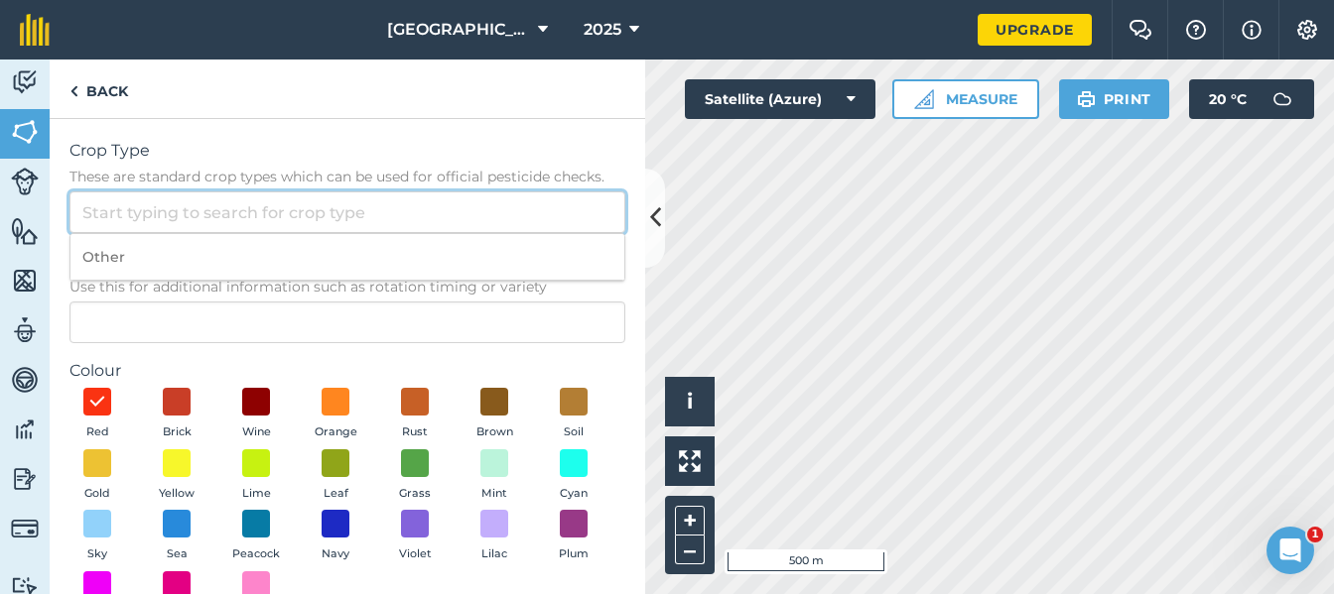
click at [184, 212] on input "Crop Type These are standard crop types which can be used for official pesticid…" at bounding box center [347, 213] width 556 height 42
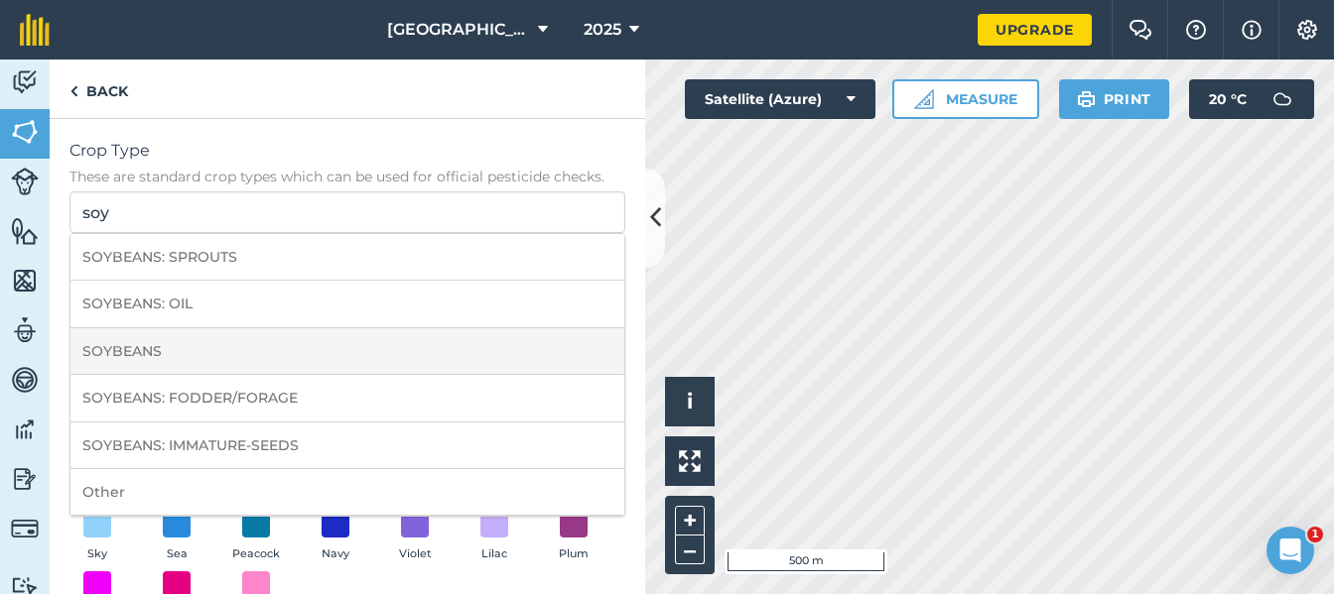
click at [169, 339] on li "SOYBEANS" at bounding box center [347, 351] width 554 height 47
type input "SOYBEANS"
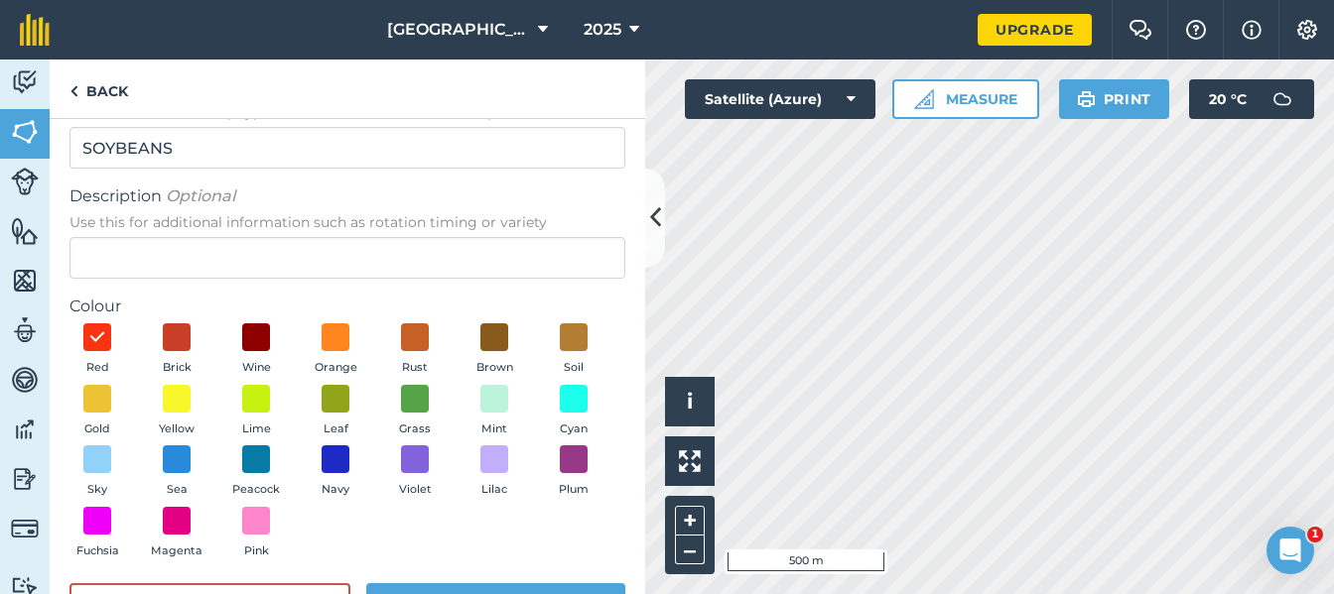
scroll to position [134, 0]
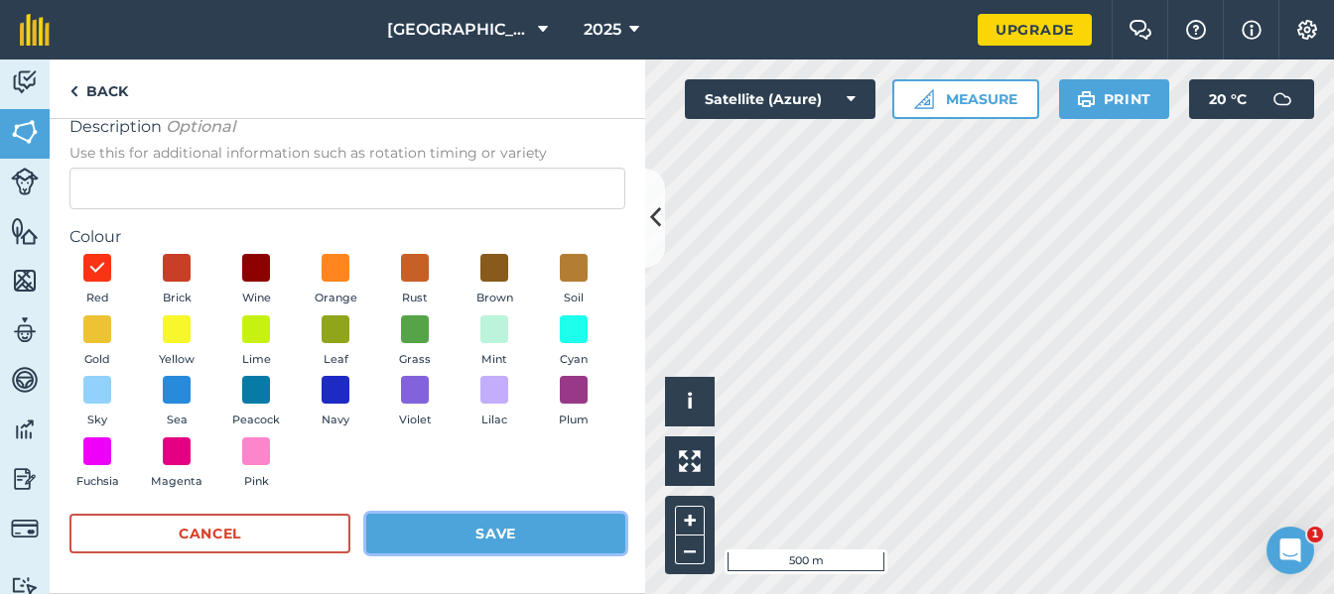
click at [430, 531] on button "Save" at bounding box center [495, 534] width 259 height 40
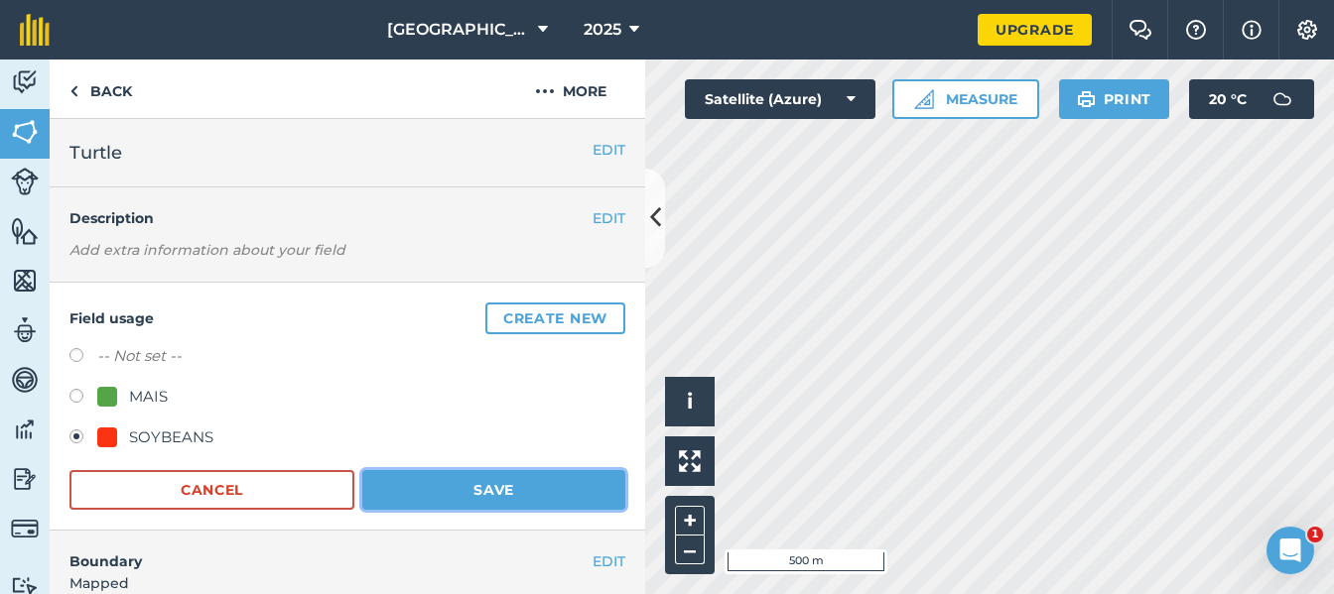
click at [555, 481] on button "Save" at bounding box center [493, 490] width 263 height 40
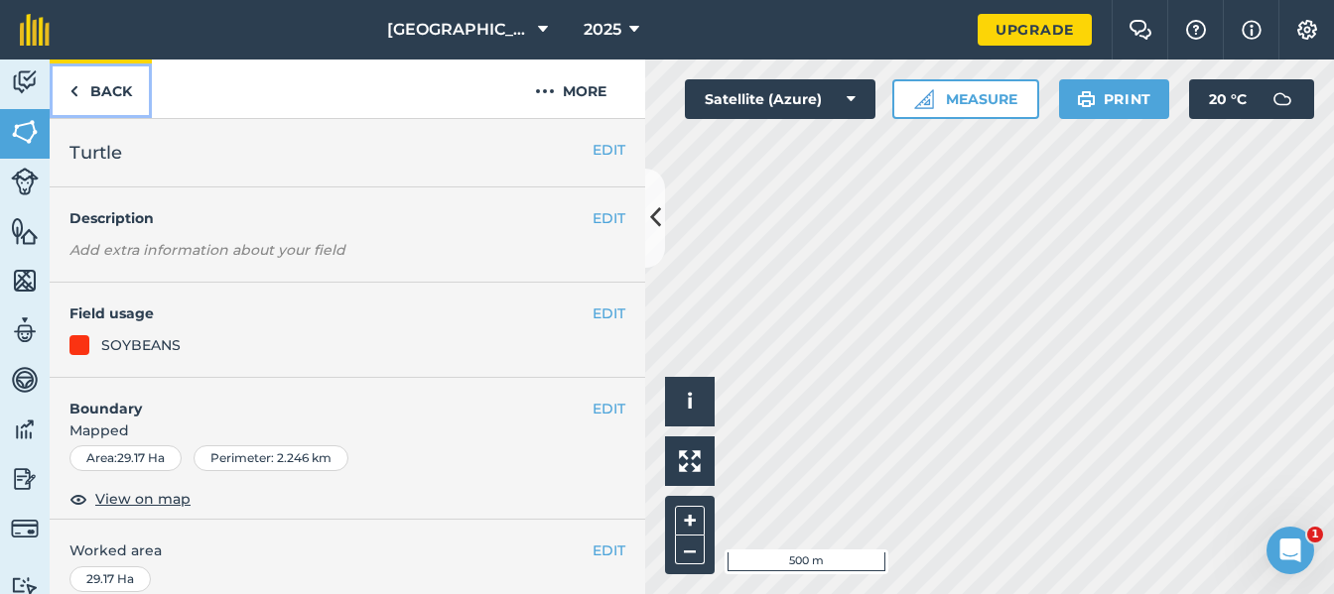
click at [85, 84] on link "Back" at bounding box center [101, 89] width 102 height 59
click at [27, 133] on img at bounding box center [25, 132] width 28 height 30
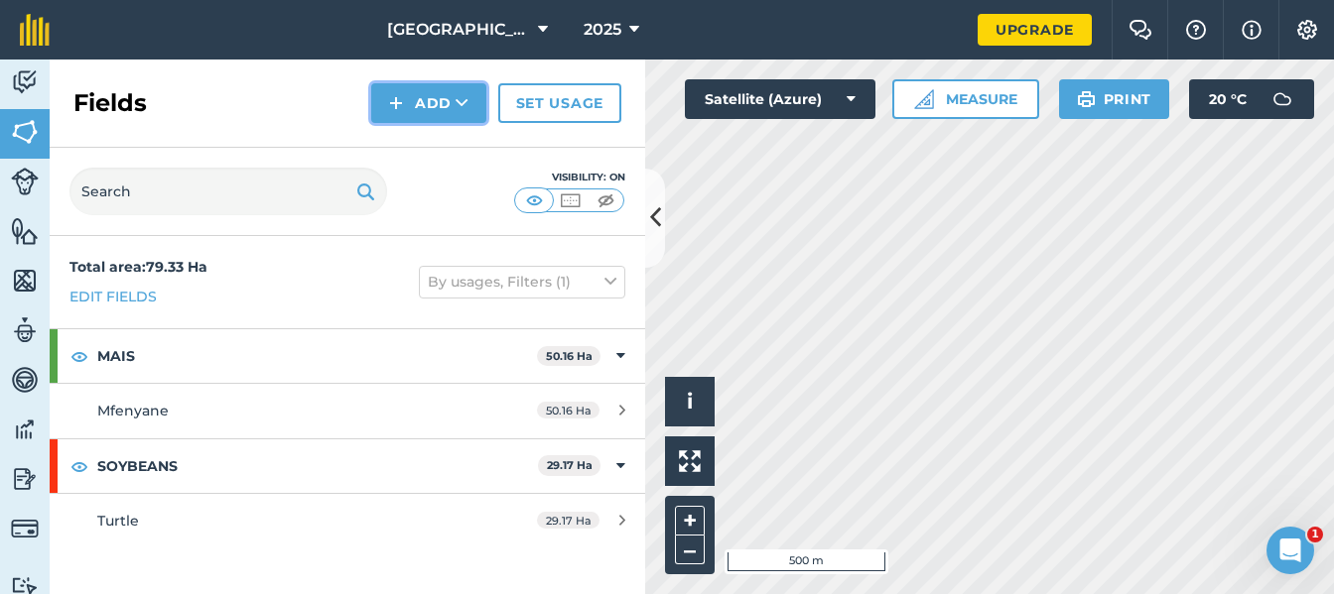
click at [418, 90] on button "Add" at bounding box center [428, 103] width 115 height 40
click at [439, 147] on link "Draw" at bounding box center [428, 148] width 109 height 44
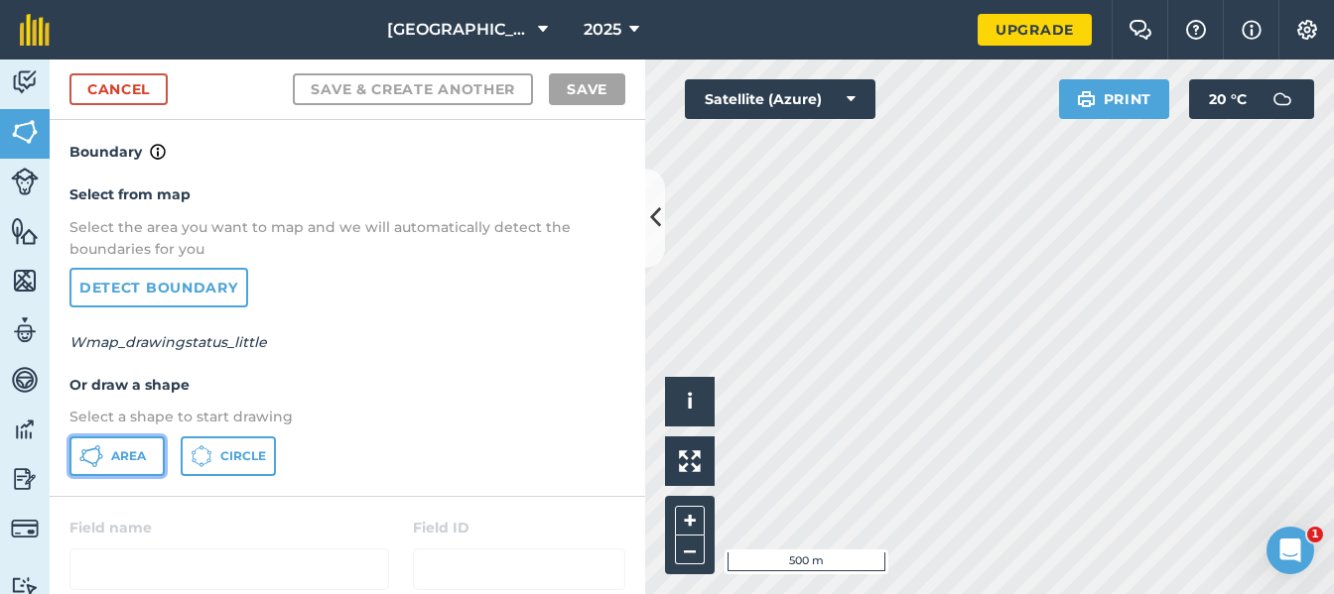
click at [122, 455] on span "Area" at bounding box center [128, 456] width 35 height 16
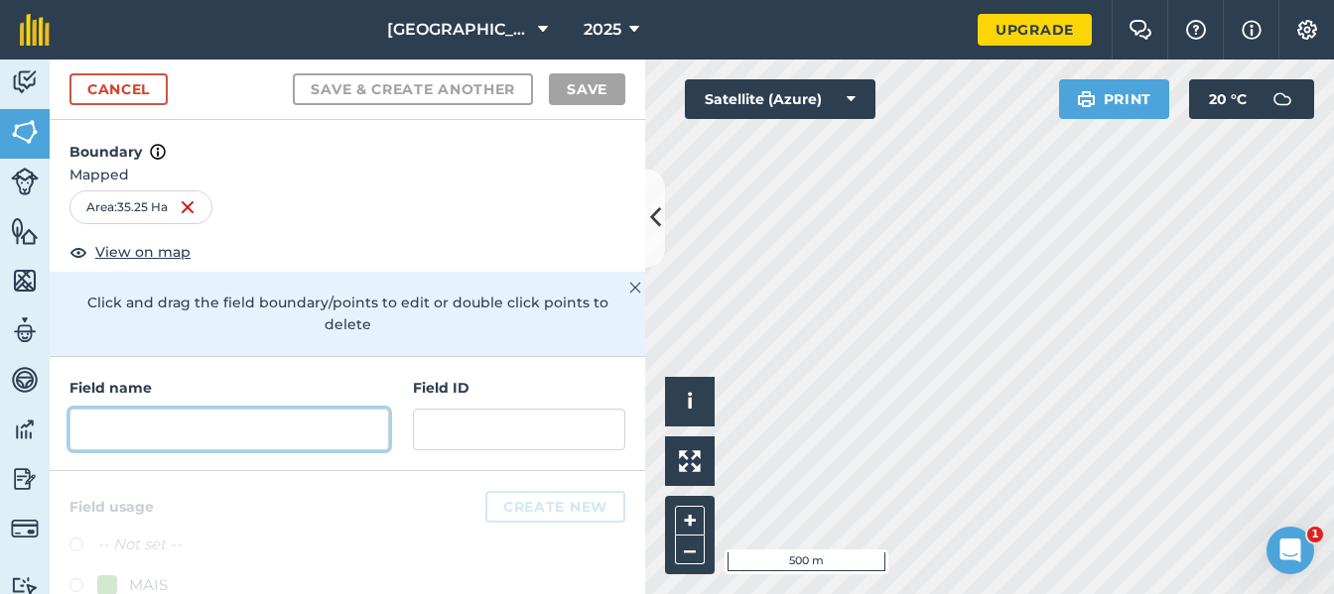
click at [151, 435] on input "text" at bounding box center [229, 430] width 320 height 42
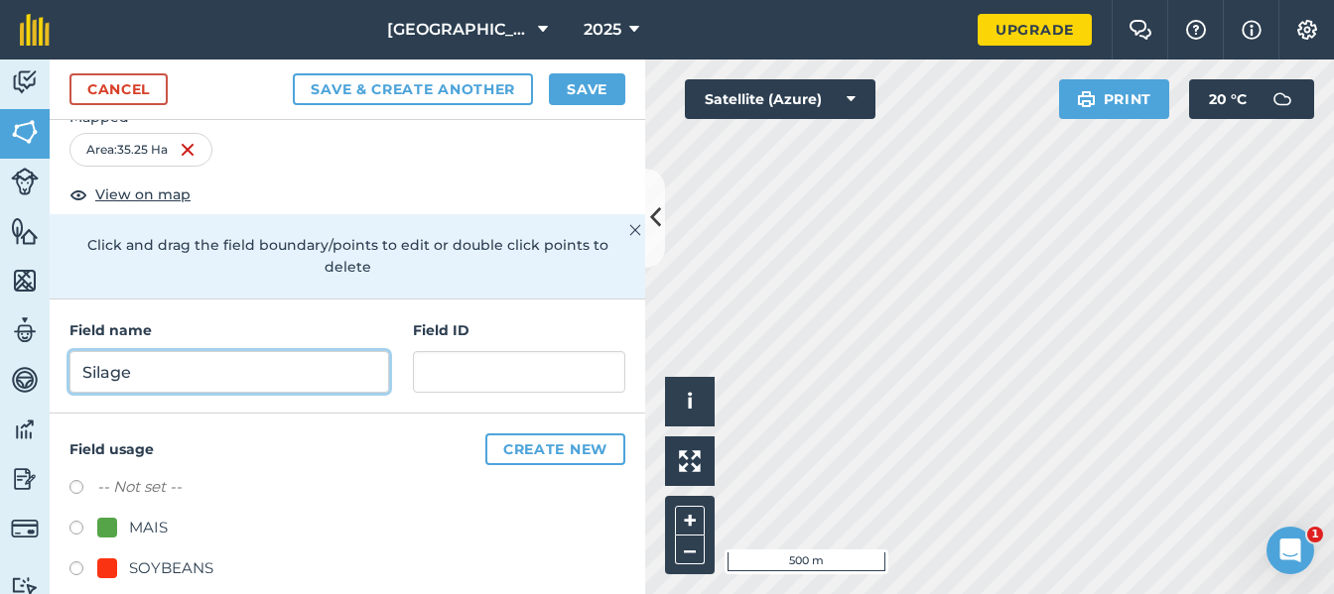
scroll to position [81, 0]
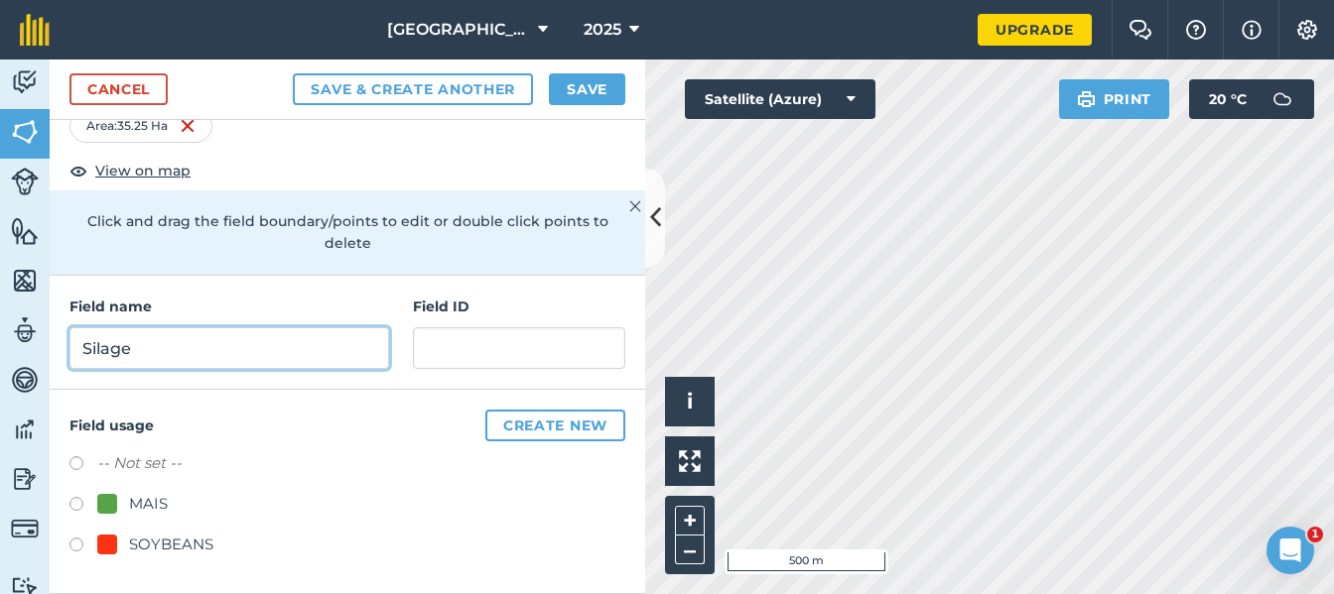
type input "Silage"
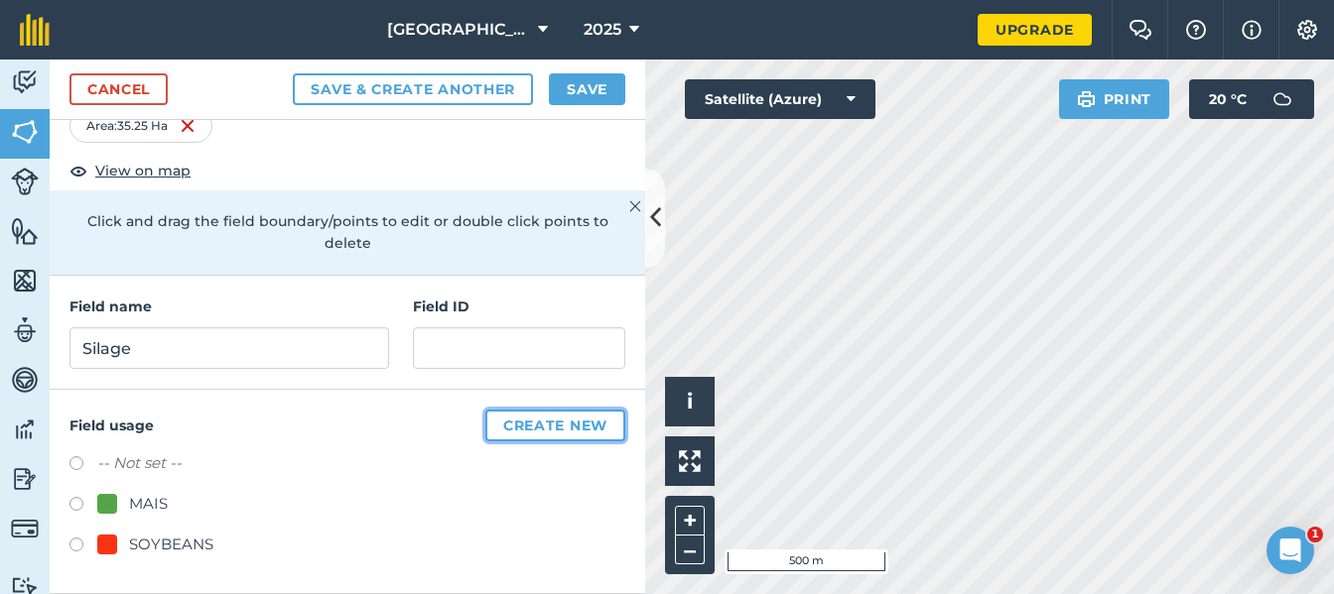
click at [497, 426] on button "Create new" at bounding box center [555, 426] width 140 height 32
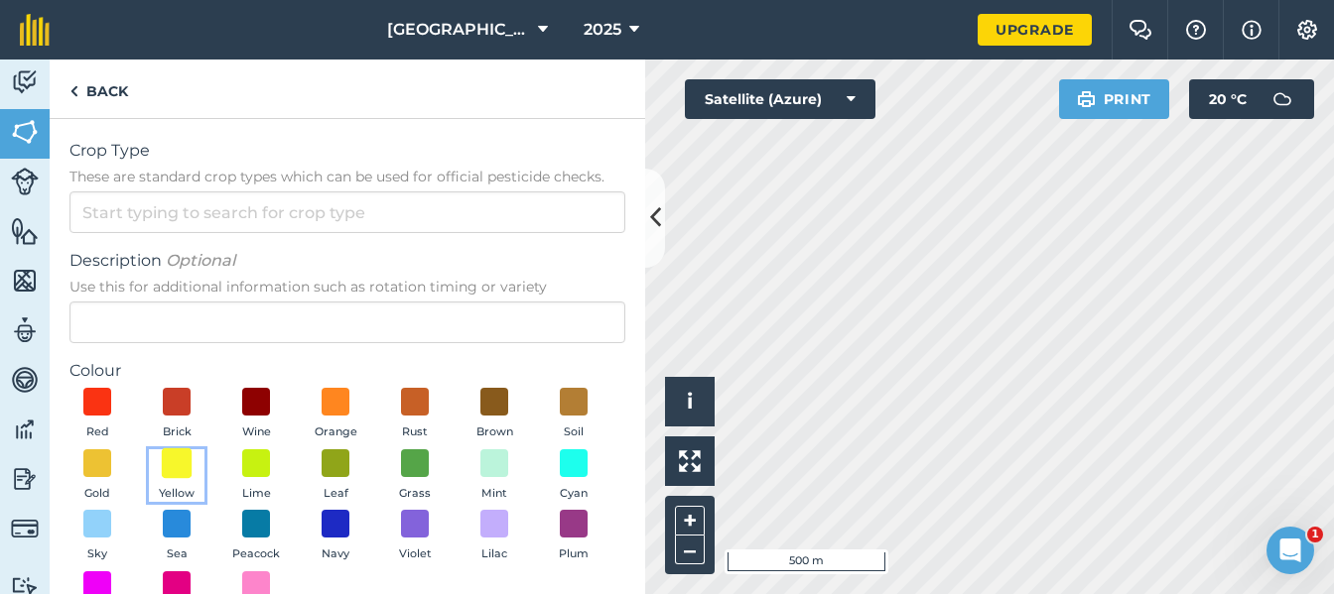
click at [192, 465] on span at bounding box center [177, 463] width 31 height 31
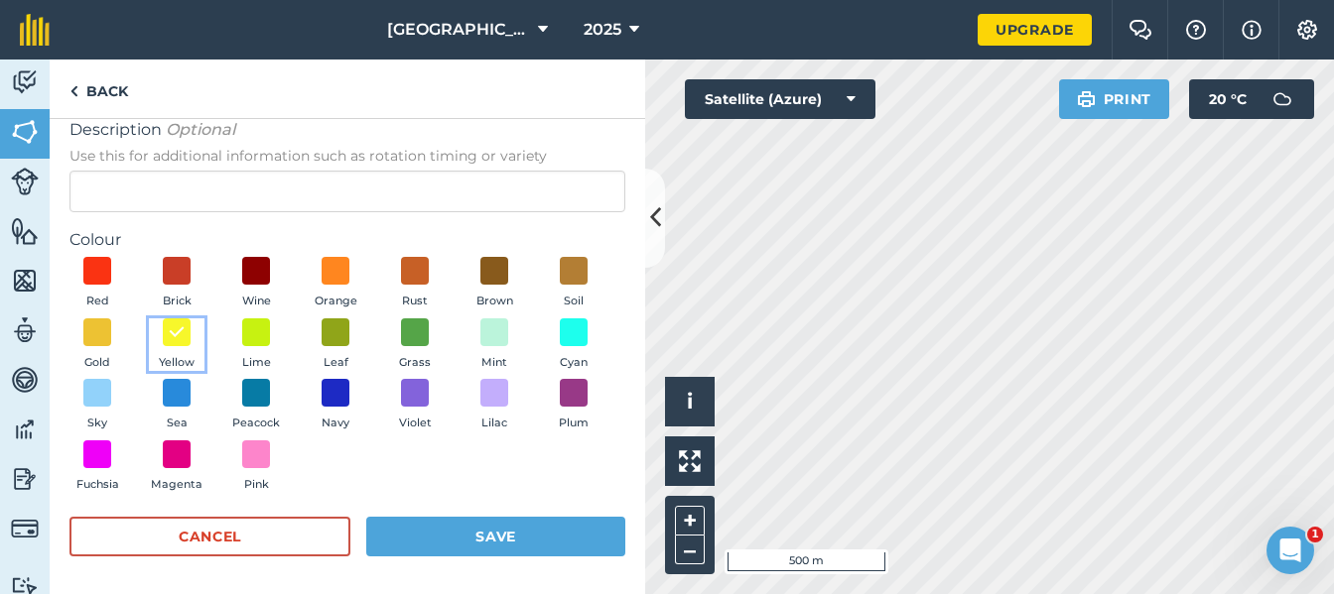
scroll to position [134, 0]
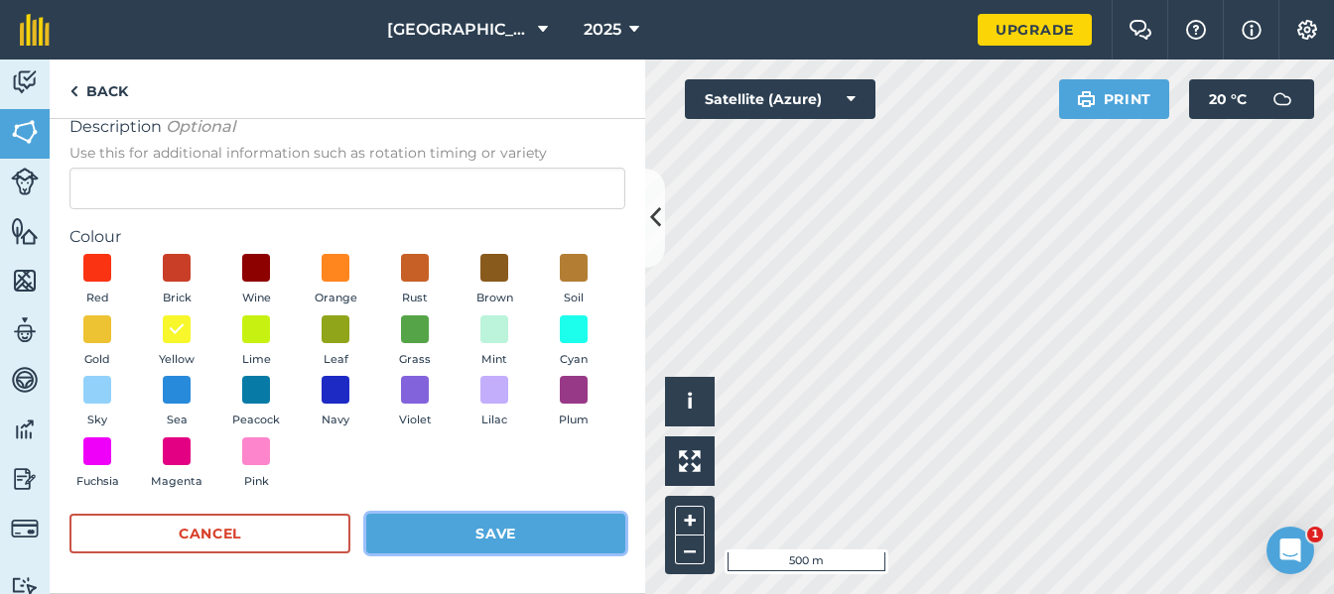
click at [512, 534] on button "Save" at bounding box center [495, 534] width 259 height 40
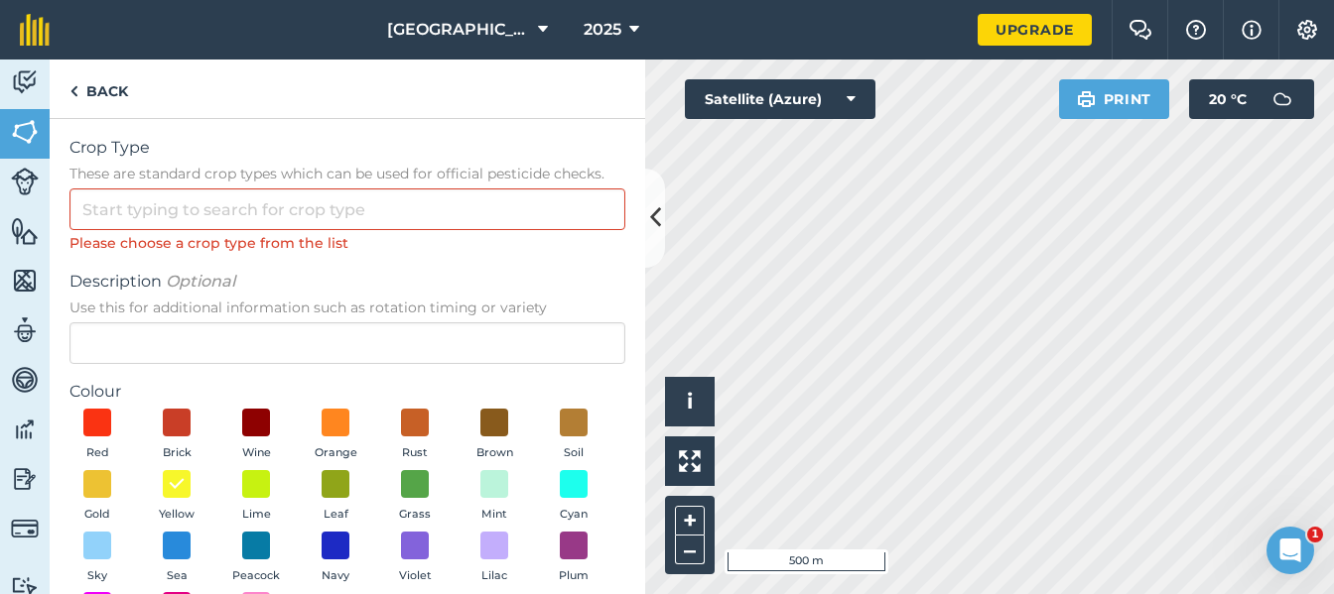
scroll to position [0, 0]
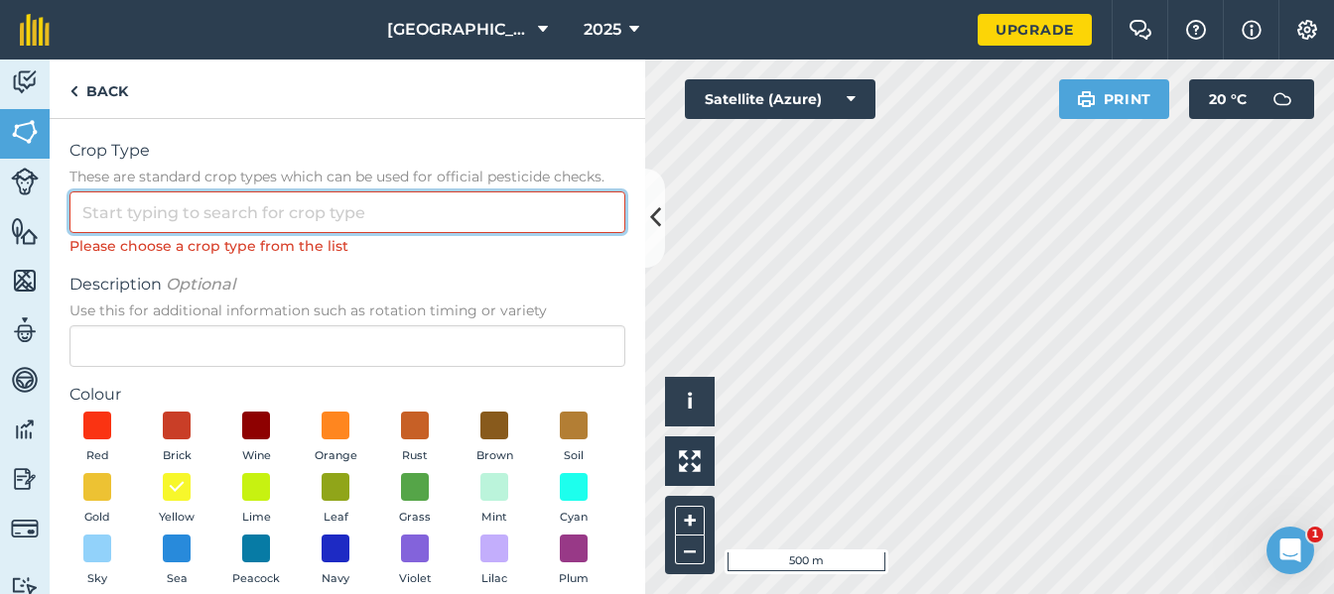
click at [257, 217] on input "Crop Type These are standard crop types which can be used for official pesticid…" at bounding box center [347, 213] width 556 height 42
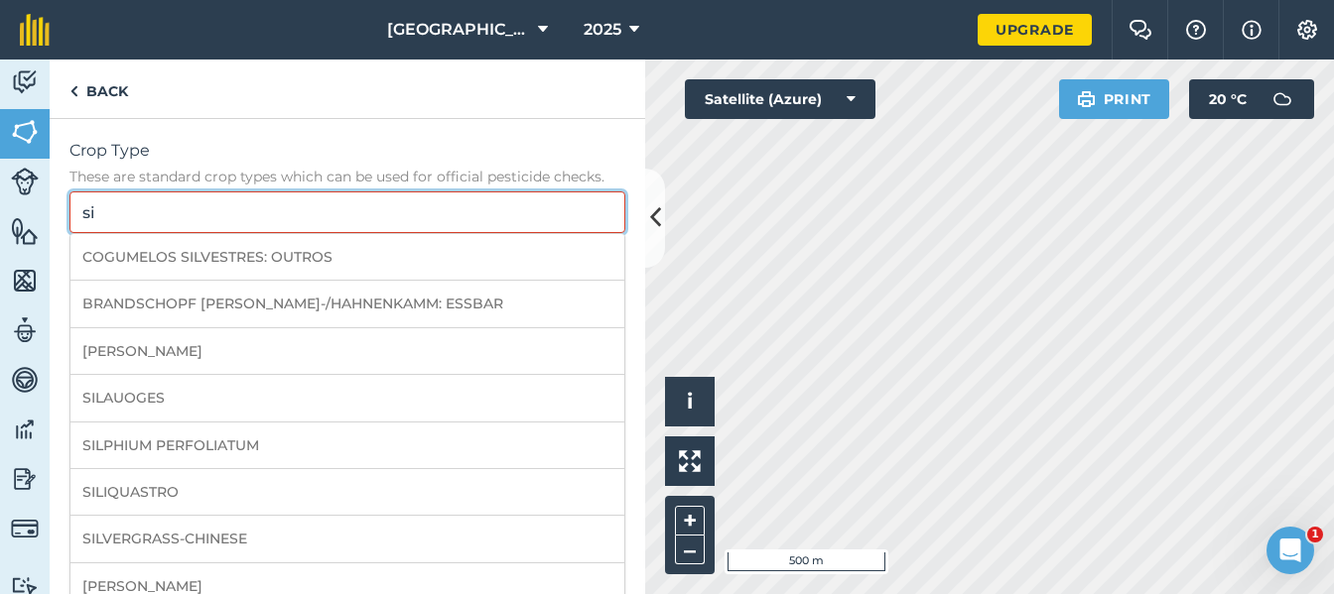
type input "s"
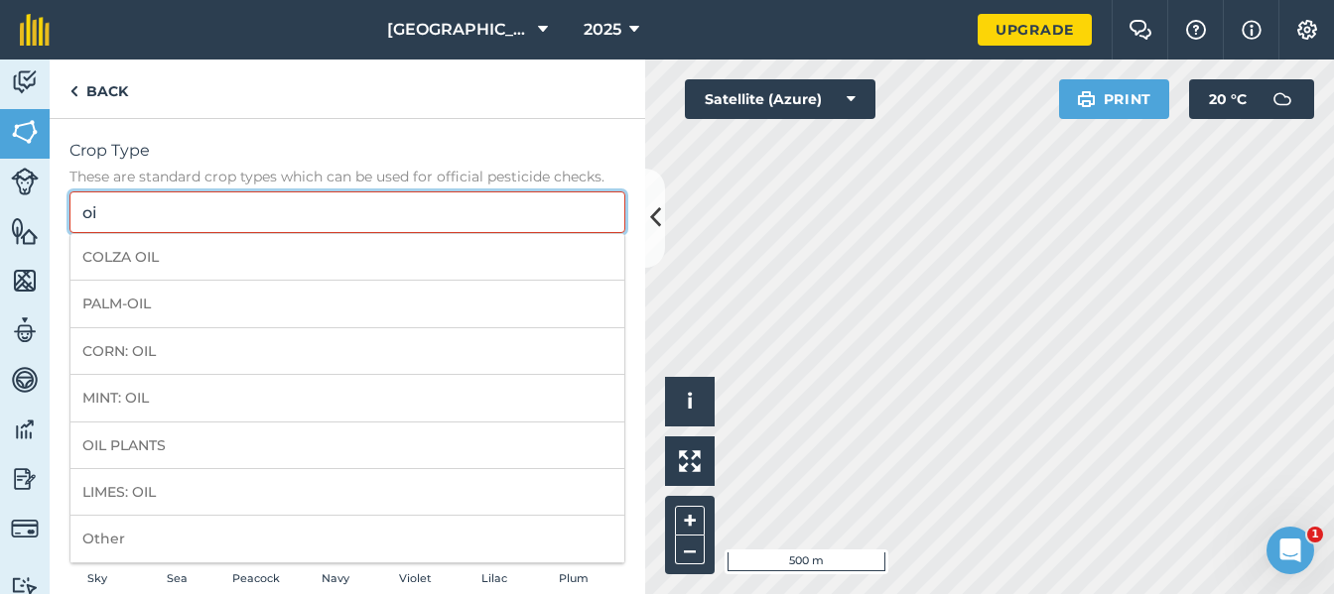
type input "o"
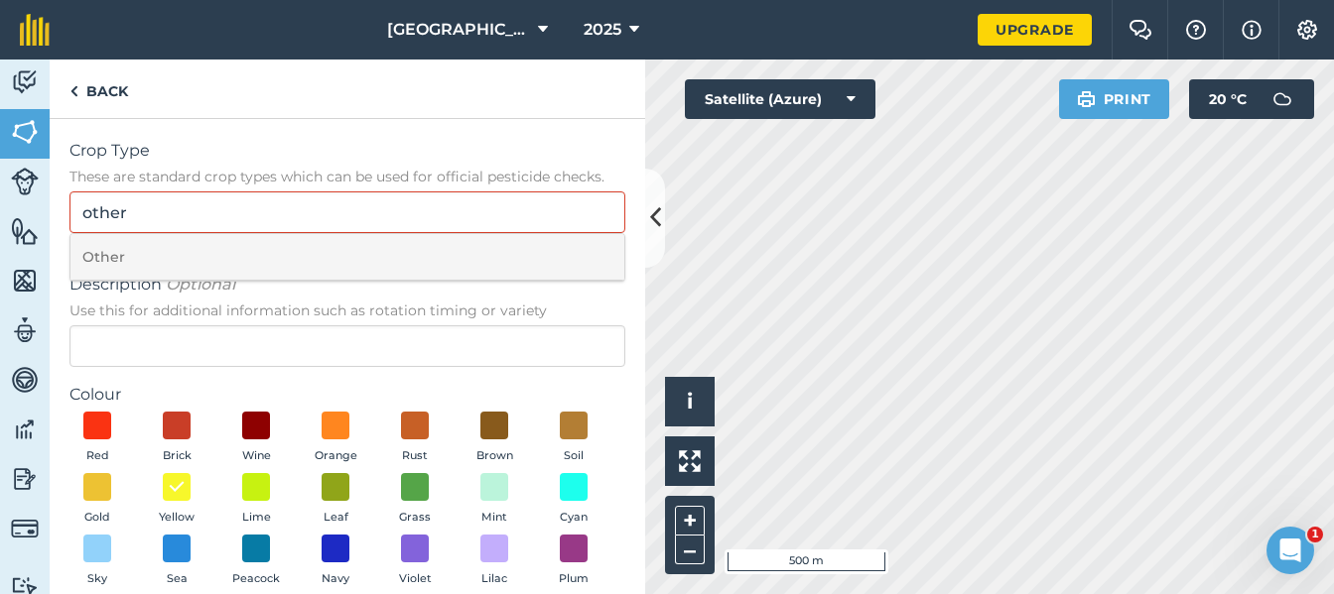
click at [393, 258] on li "Other" at bounding box center [347, 257] width 554 height 47
type input "Other"
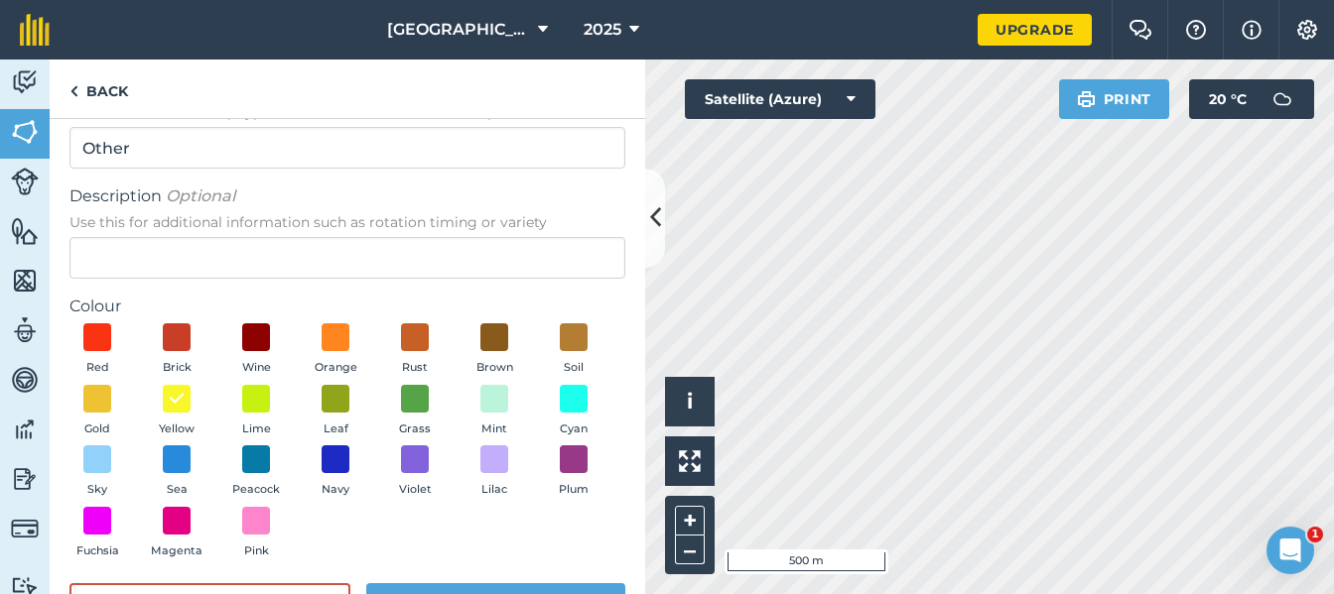
scroll to position [134, 0]
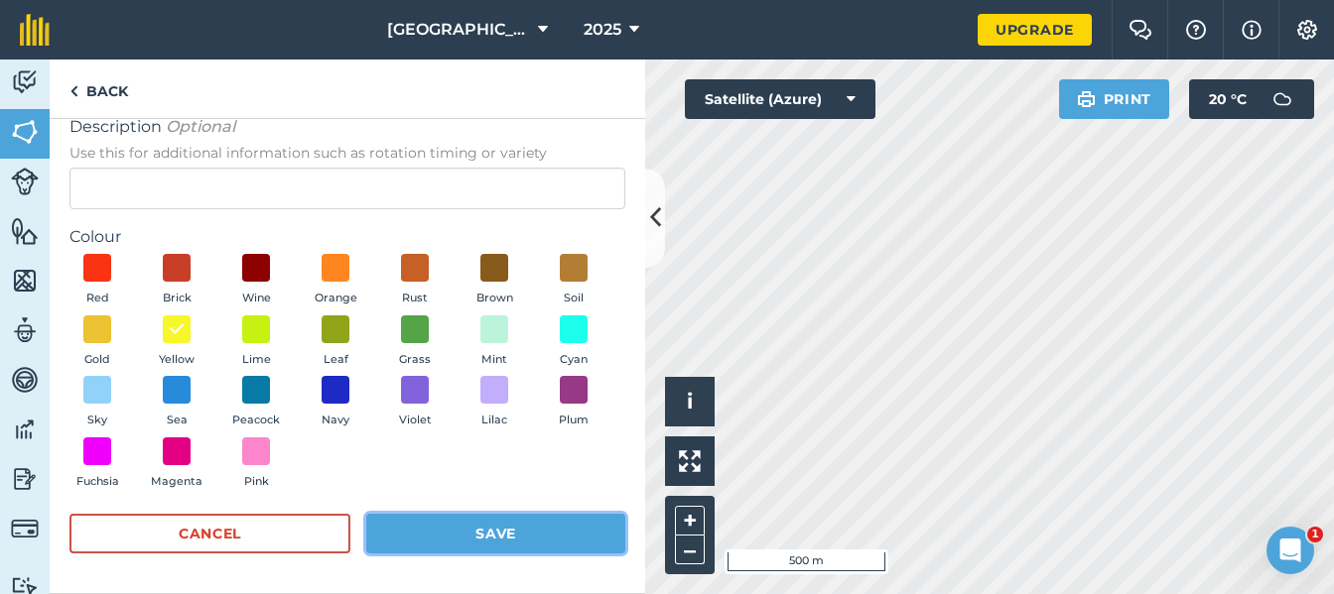
click at [435, 531] on button "Save" at bounding box center [495, 534] width 259 height 40
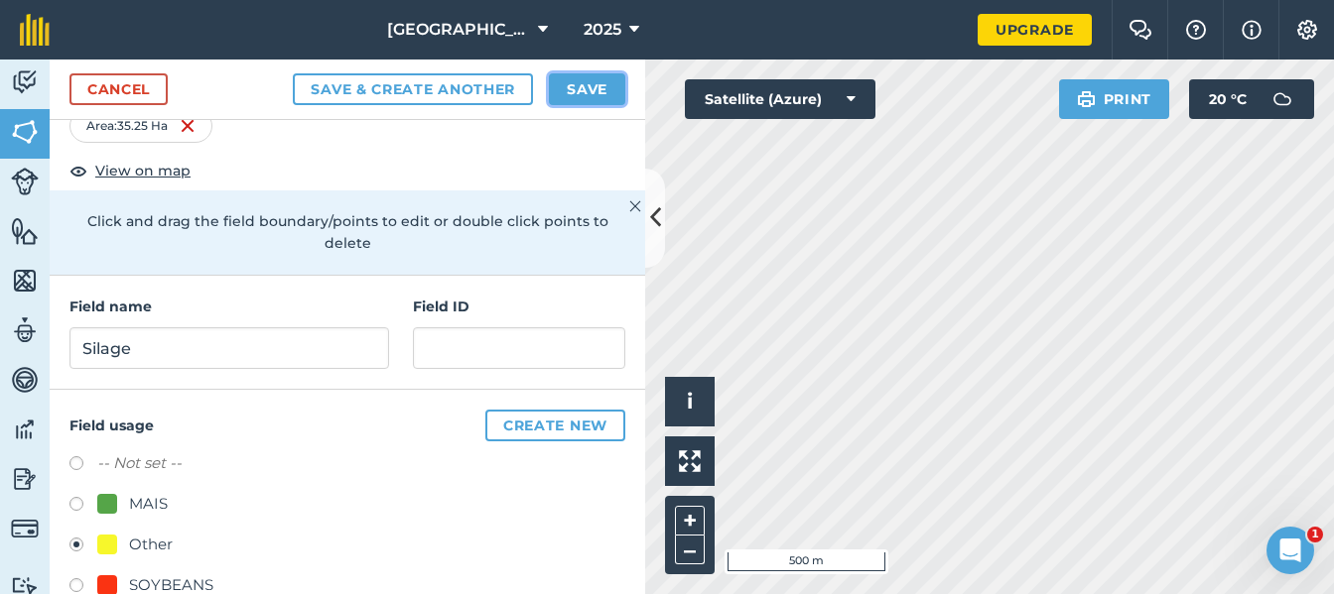
click at [595, 86] on button "Save" at bounding box center [587, 89] width 76 height 32
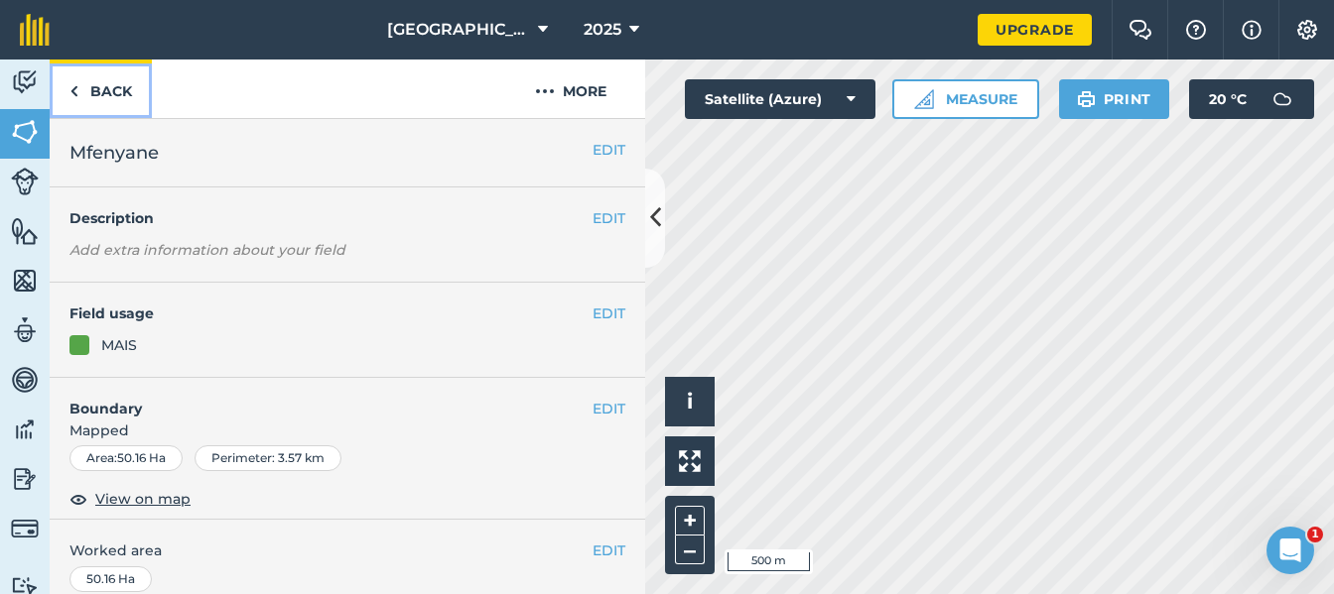
click at [119, 82] on link "Back" at bounding box center [101, 89] width 102 height 59
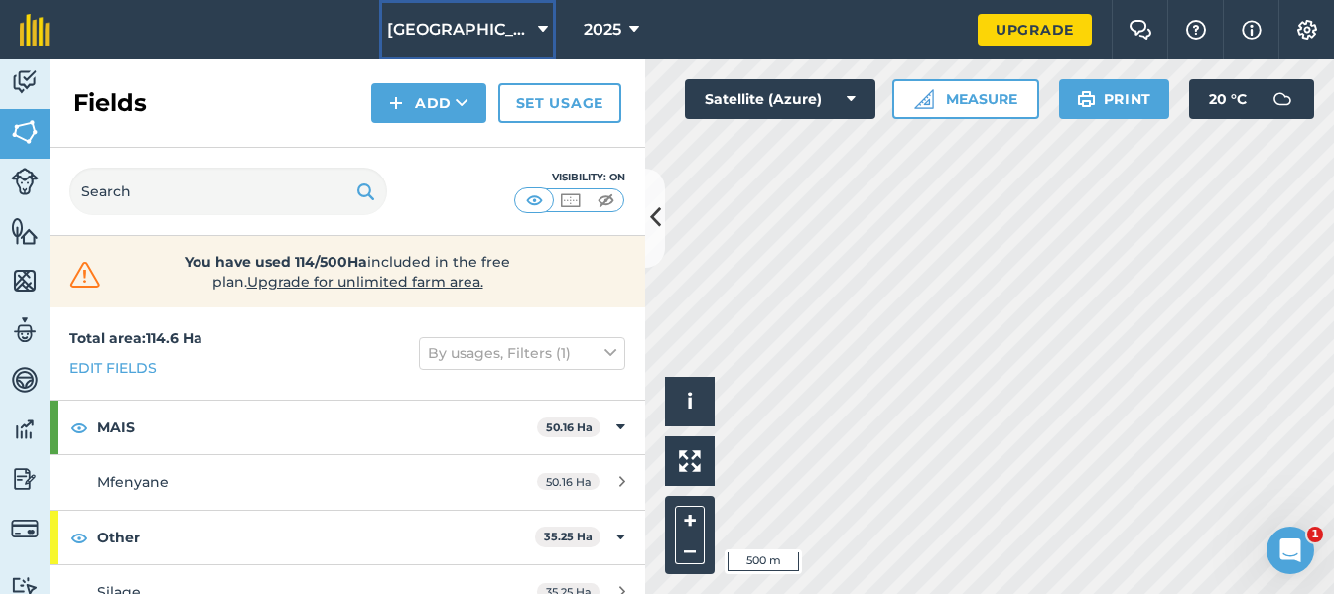
click at [538, 34] on icon at bounding box center [543, 30] width 10 height 24
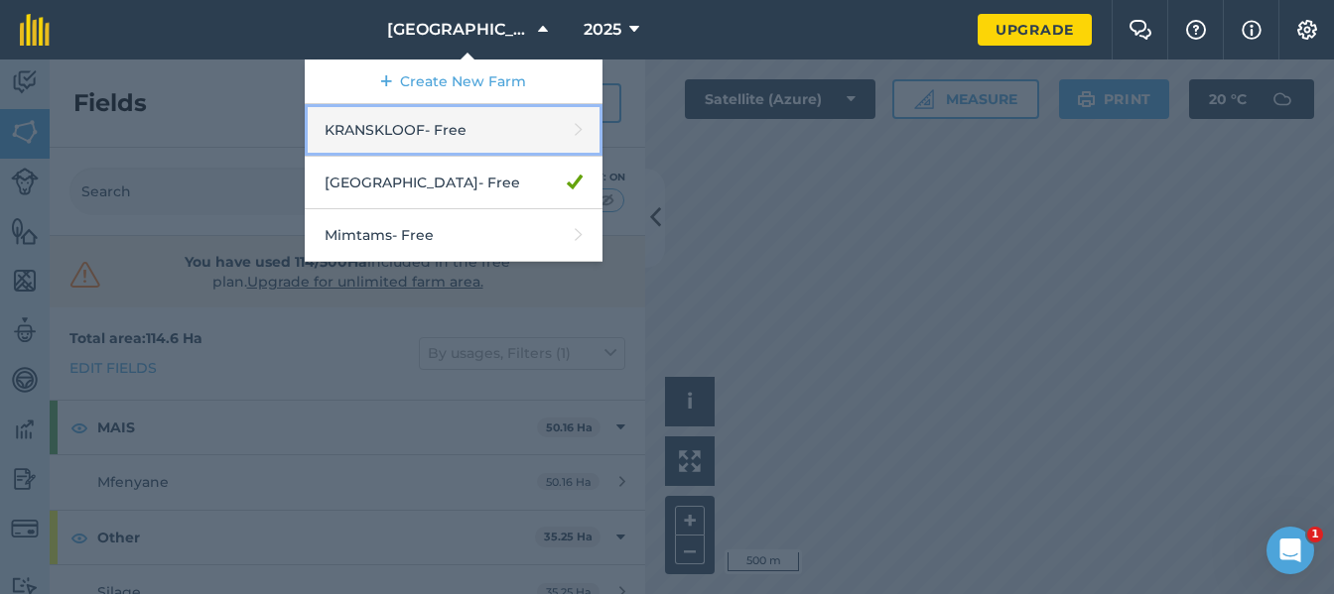
click at [488, 122] on link "KRANSKLOOF - Free" at bounding box center [454, 130] width 298 height 53
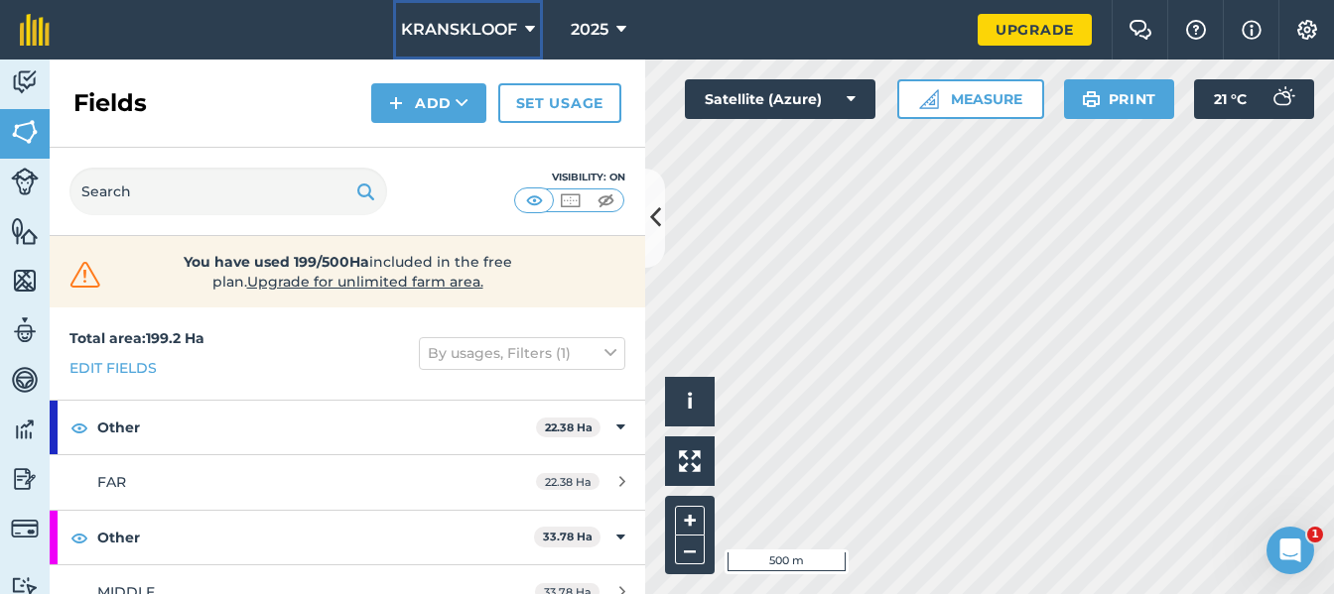
click at [528, 23] on icon at bounding box center [530, 30] width 10 height 24
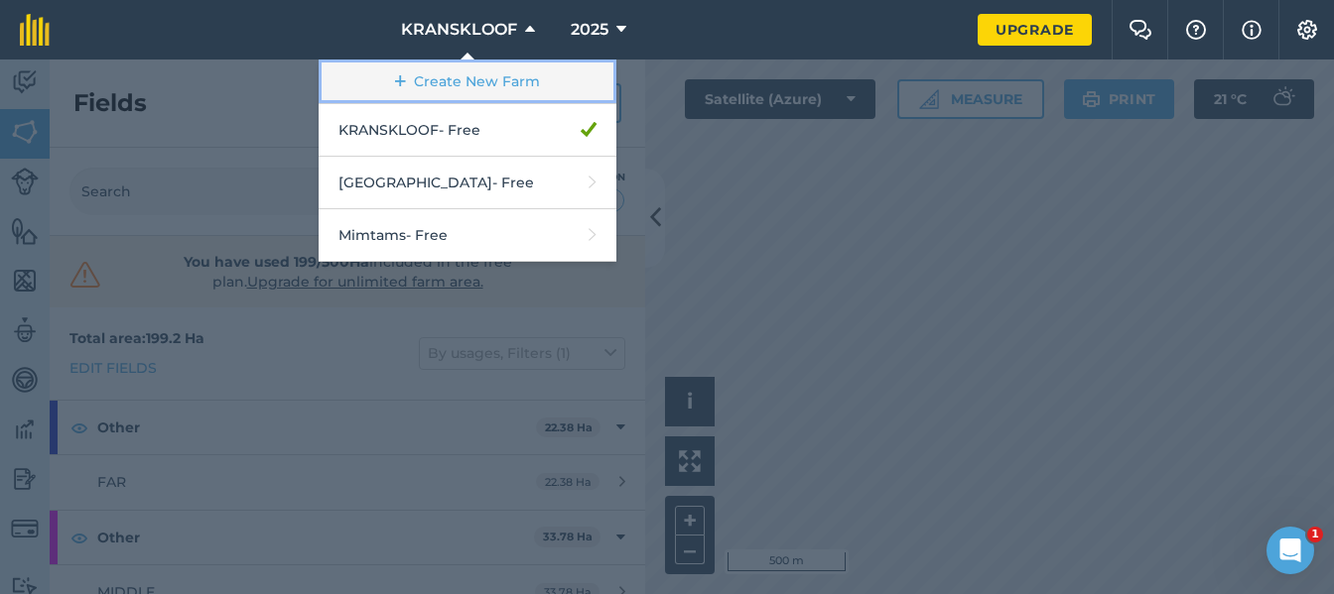
click at [538, 79] on link "Create New Farm" at bounding box center [468, 82] width 298 height 45
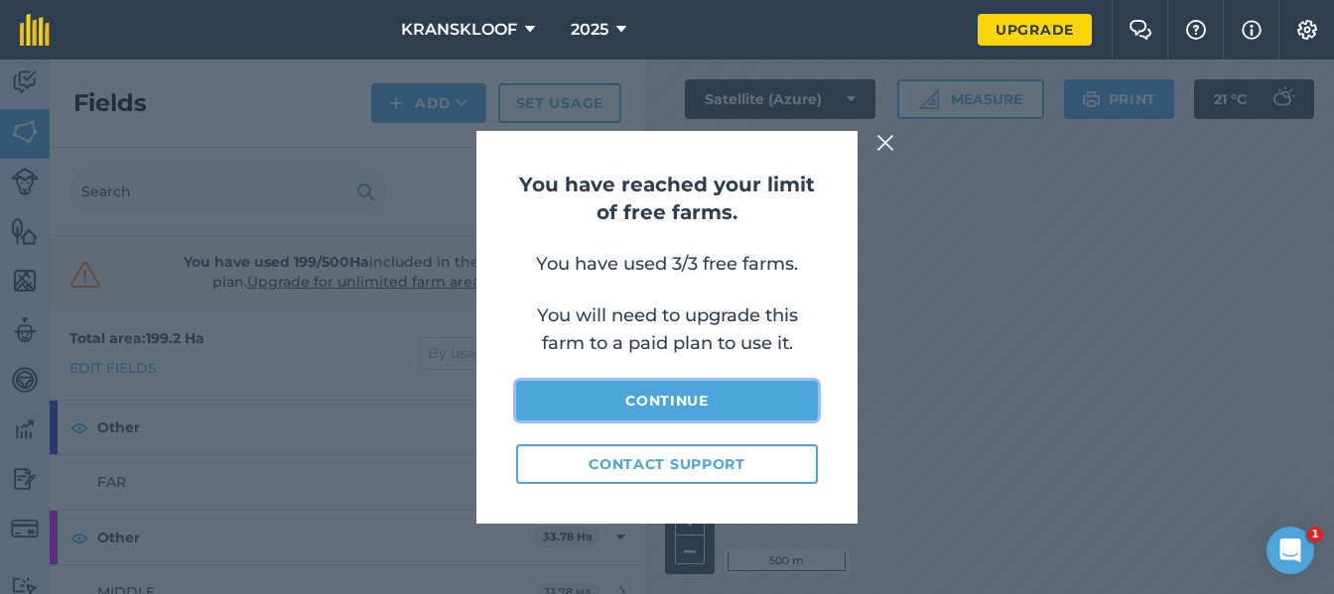
click at [648, 406] on link "Continue" at bounding box center [667, 401] width 302 height 40
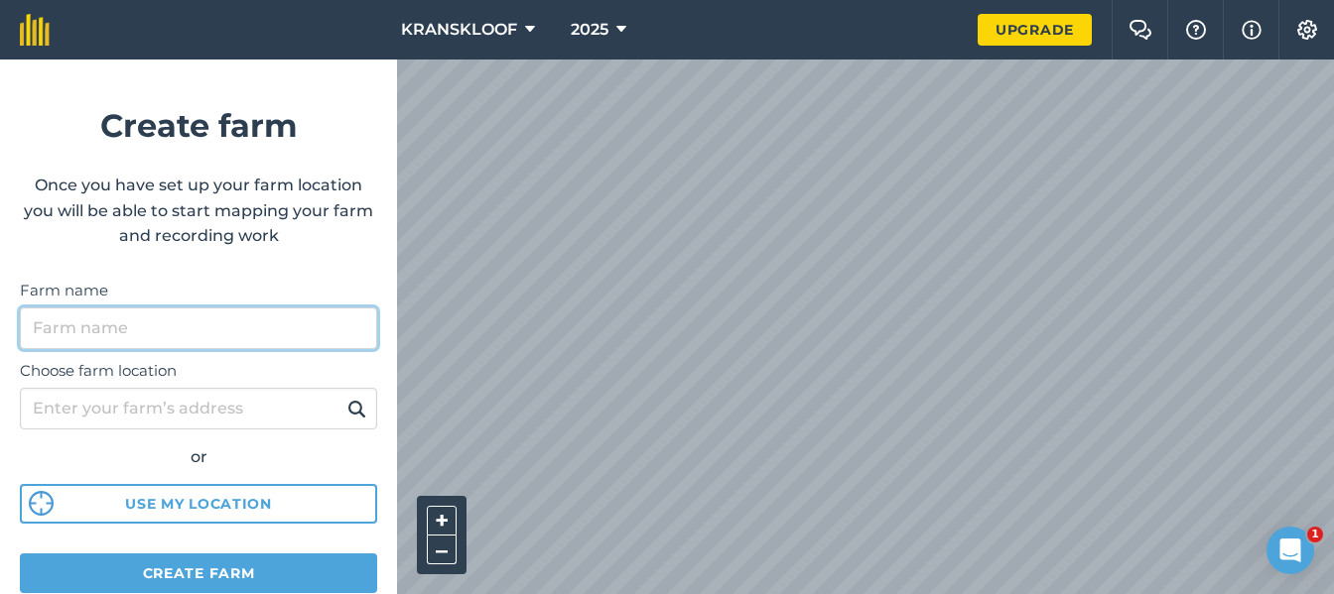
click at [258, 325] on input "Farm name" at bounding box center [198, 329] width 357 height 42
type input "K"
type input "Vaalkrans"
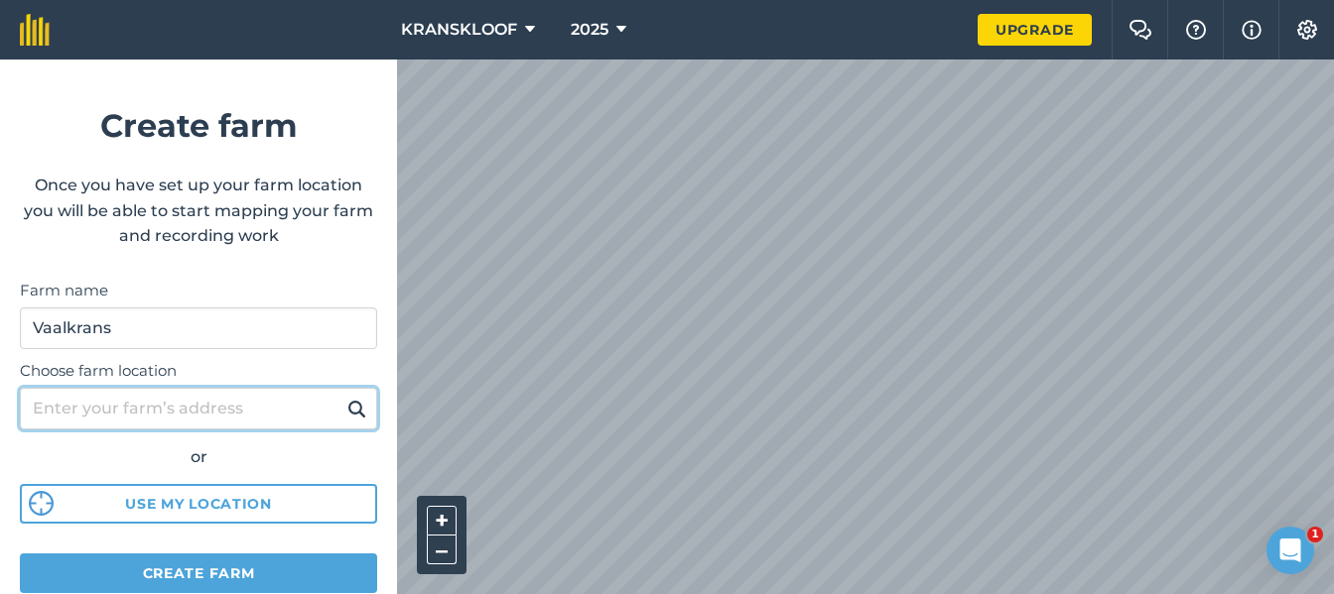
click at [224, 403] on input "Choose farm location" at bounding box center [198, 409] width 357 height 42
type input "Ladysmith"
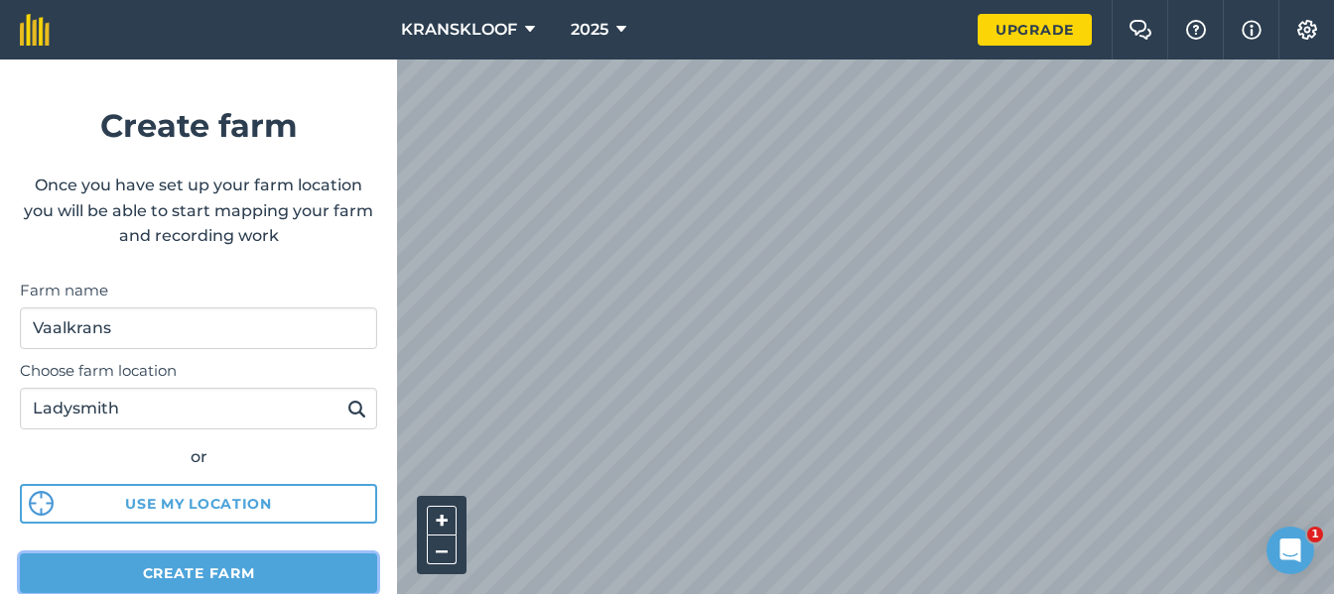
click at [180, 564] on button "Create farm" at bounding box center [198, 574] width 357 height 40
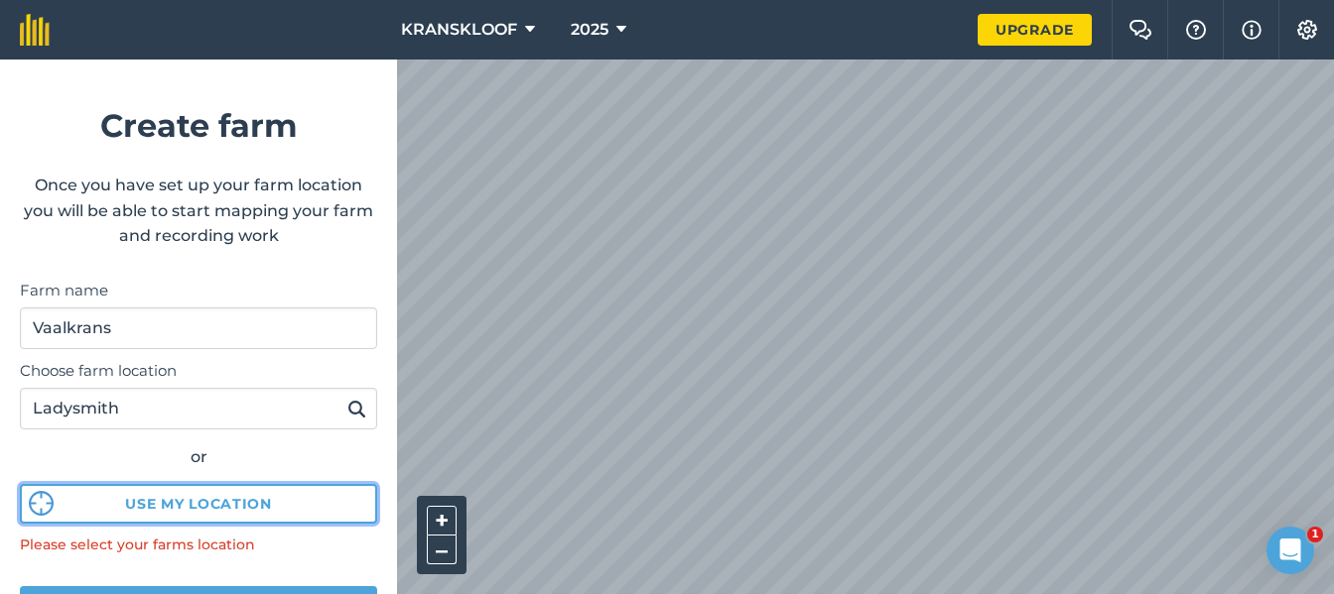
click at [225, 503] on button "Use my location" at bounding box center [198, 504] width 357 height 40
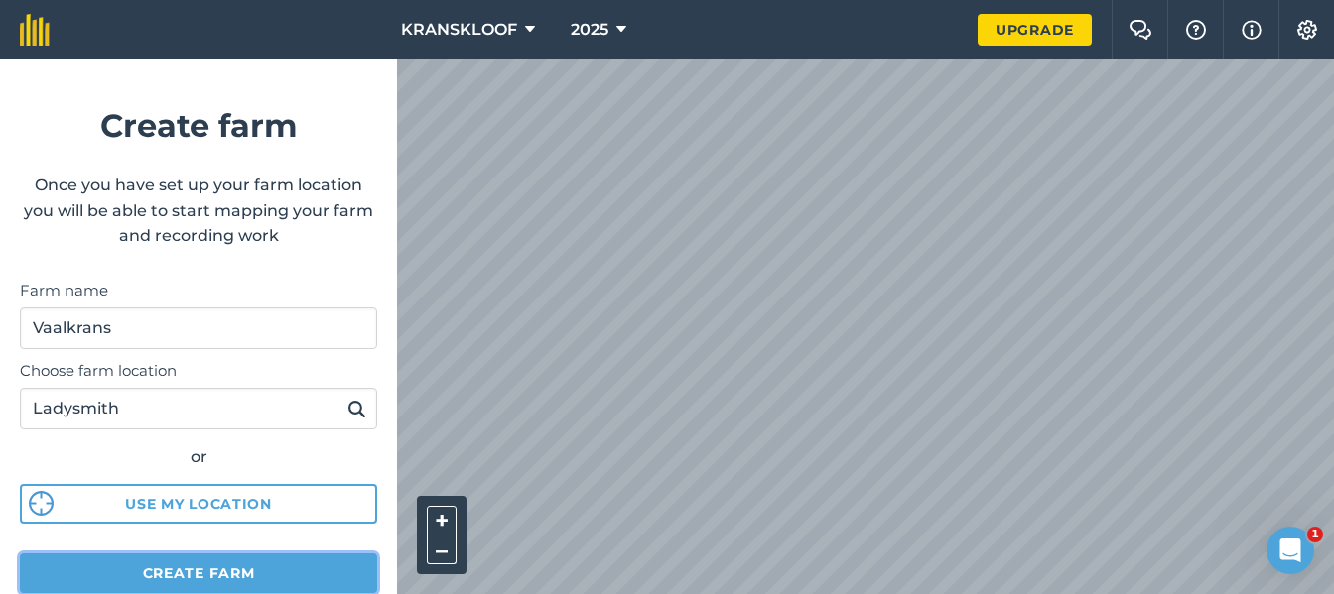
click at [302, 568] on button "Create farm" at bounding box center [198, 574] width 357 height 40
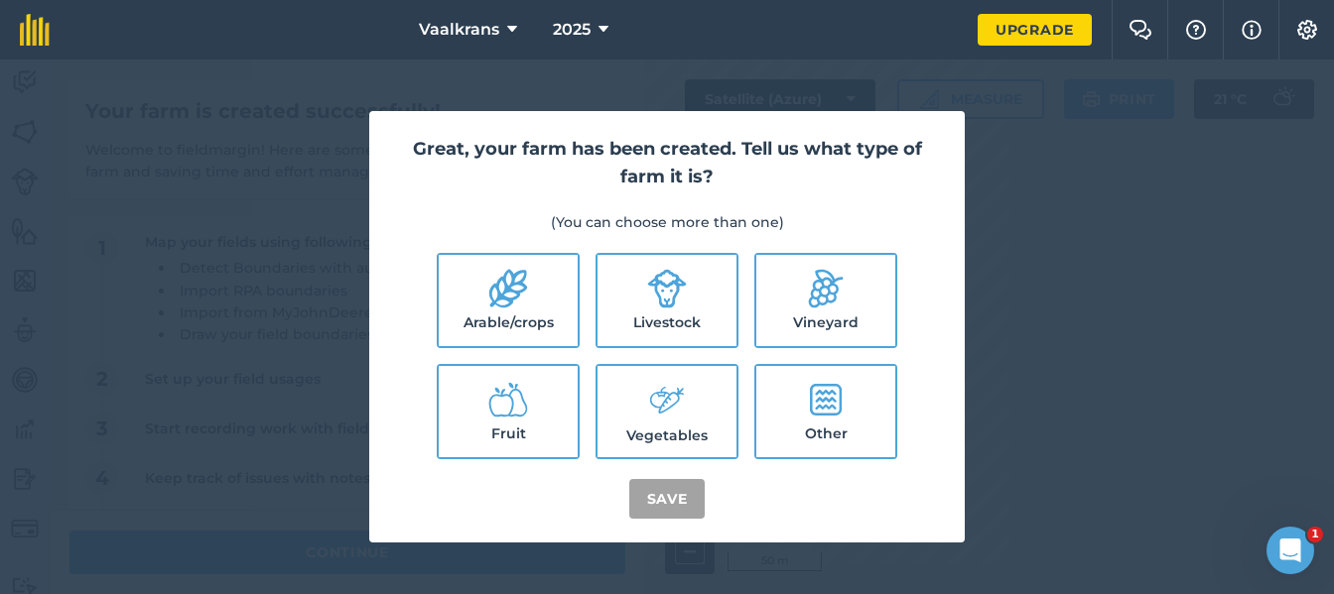
click at [510, 299] on icon at bounding box center [508, 289] width 38 height 39
checkbox input "true"
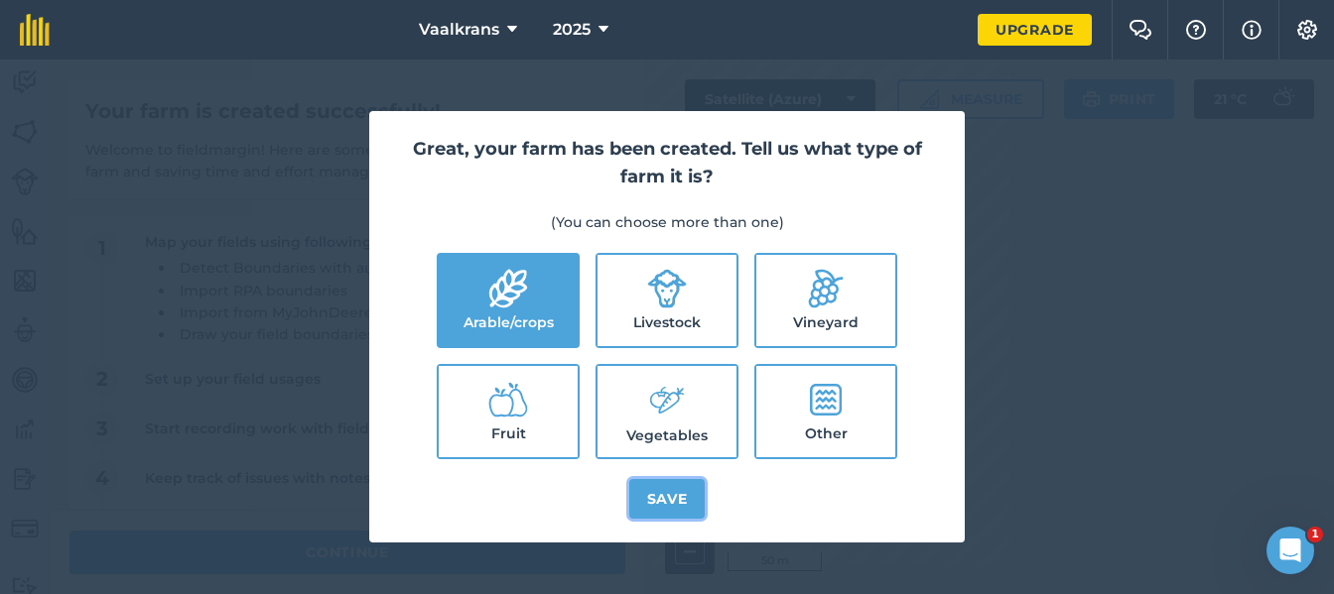
click at [664, 489] on button "Save" at bounding box center [667, 499] width 76 height 40
